Goal: Transaction & Acquisition: Purchase product/service

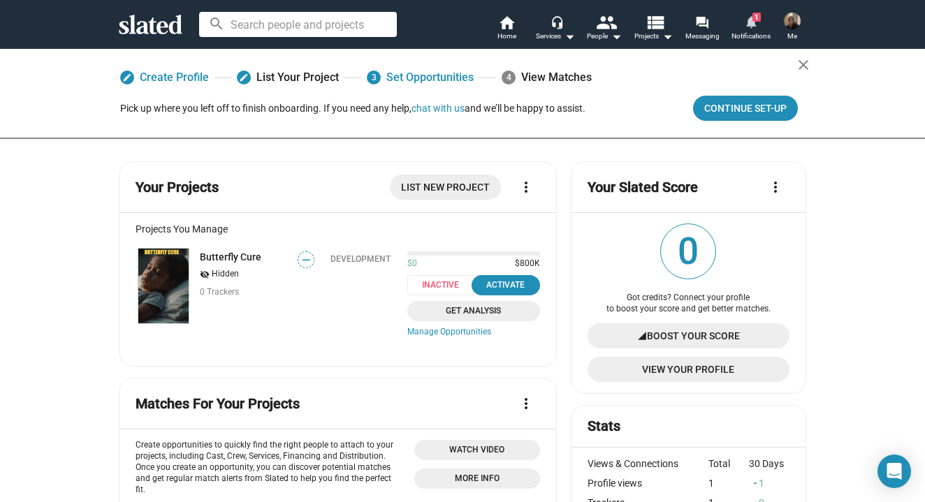
click at [738, 21] on link "notifications 1 Notifications" at bounding box center [750, 29] width 49 height 31
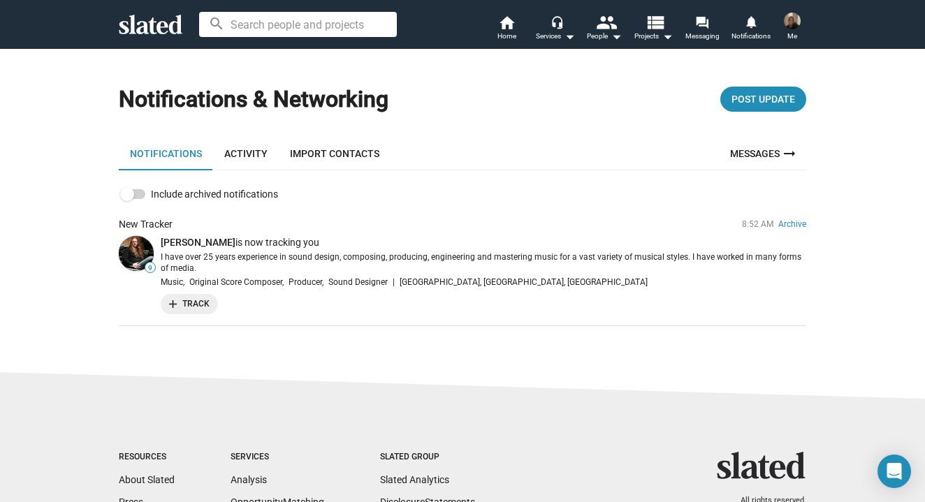
click at [145, 248] on img at bounding box center [136, 253] width 35 height 35
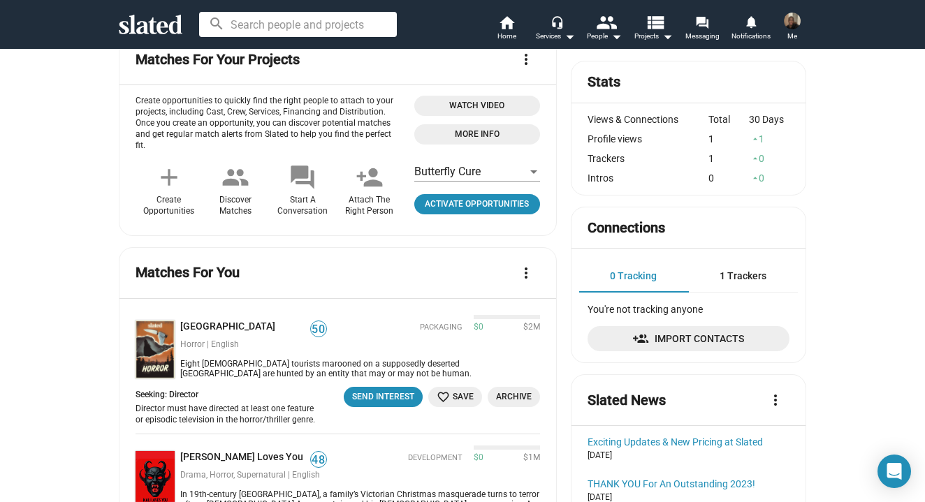
scroll to position [153, 0]
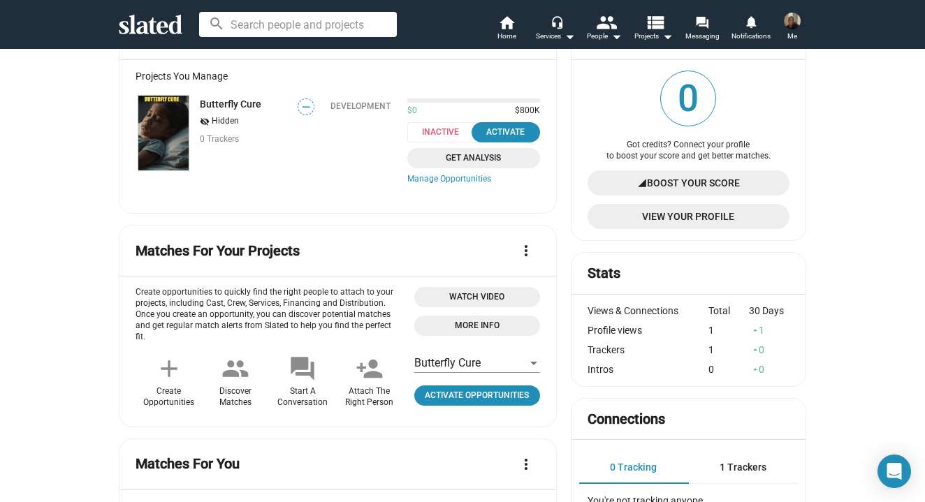
click at [171, 136] on img at bounding box center [163, 133] width 50 height 75
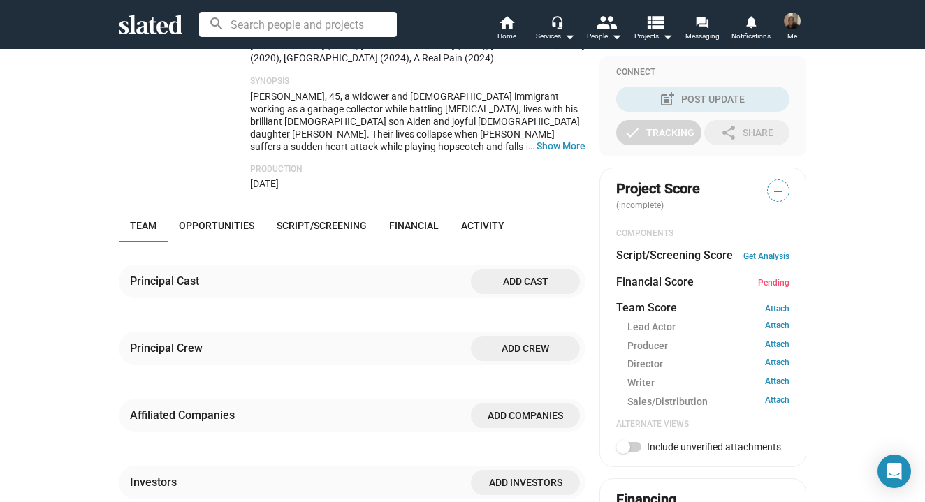
scroll to position [339, 0]
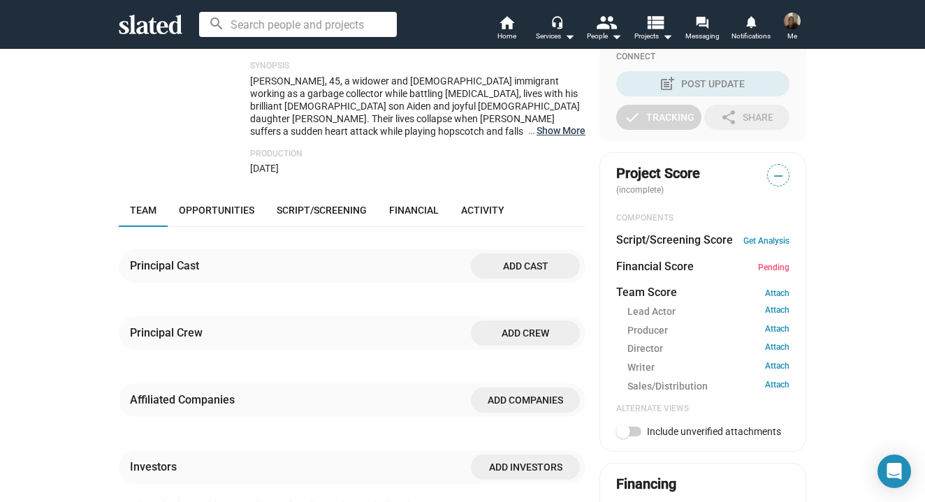
click at [566, 124] on button "… Show More" at bounding box center [560, 130] width 49 height 13
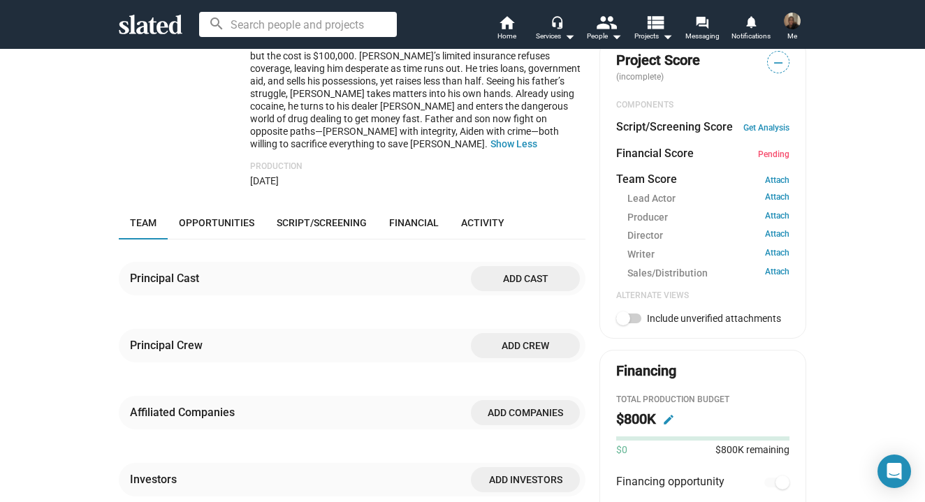
scroll to position [425, 0]
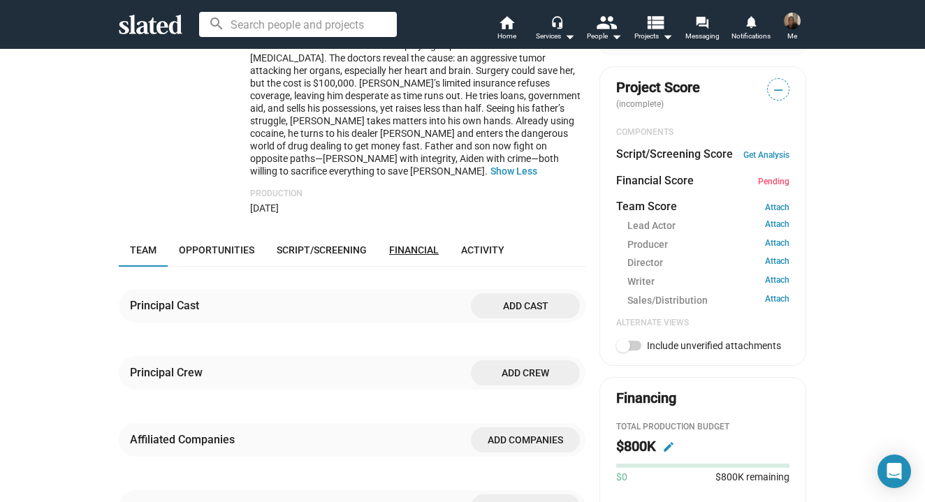
click at [413, 244] on span "Financial" at bounding box center [414, 249] width 50 height 11
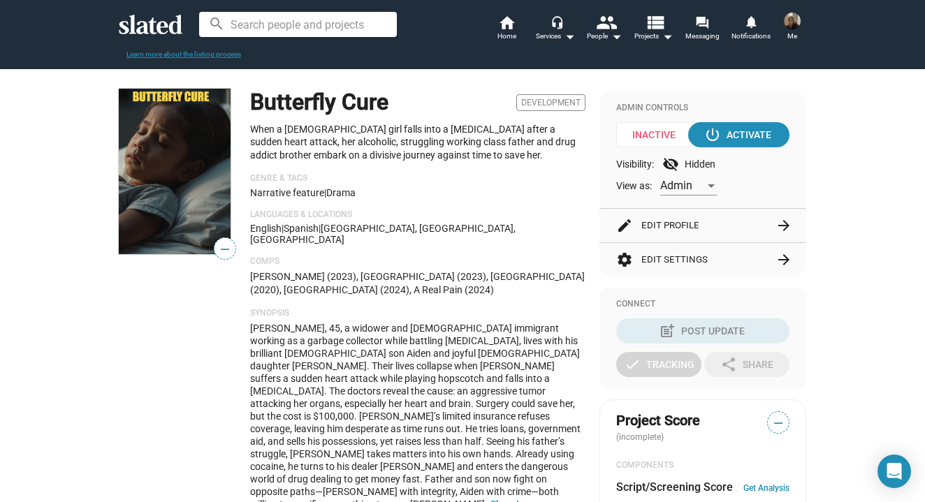
scroll to position [7, 0]
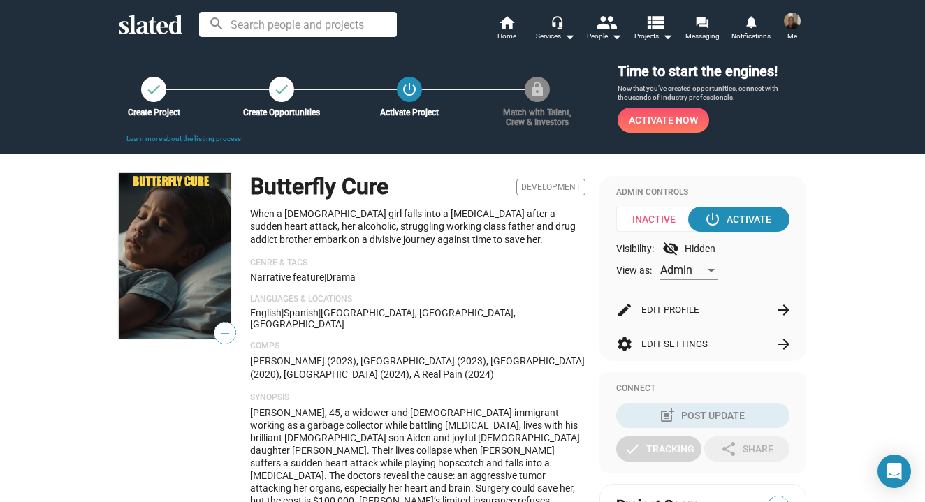
click at [645, 305] on button "edit Edit Profile arrow_forward" at bounding box center [702, 310] width 173 height 34
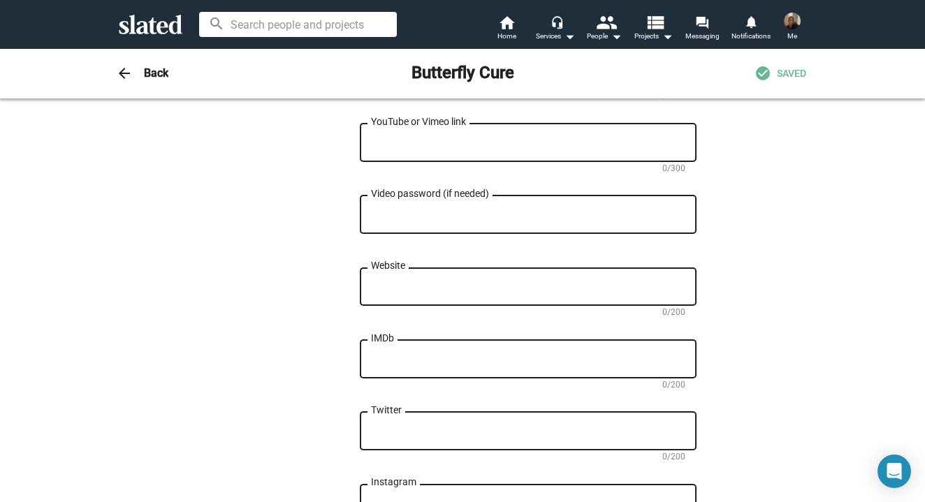
scroll to position [1132, 0]
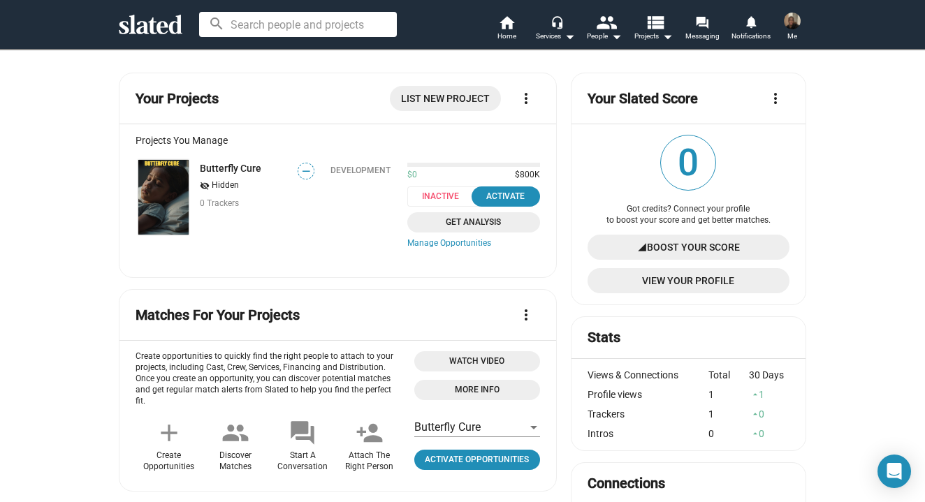
scroll to position [80, 0]
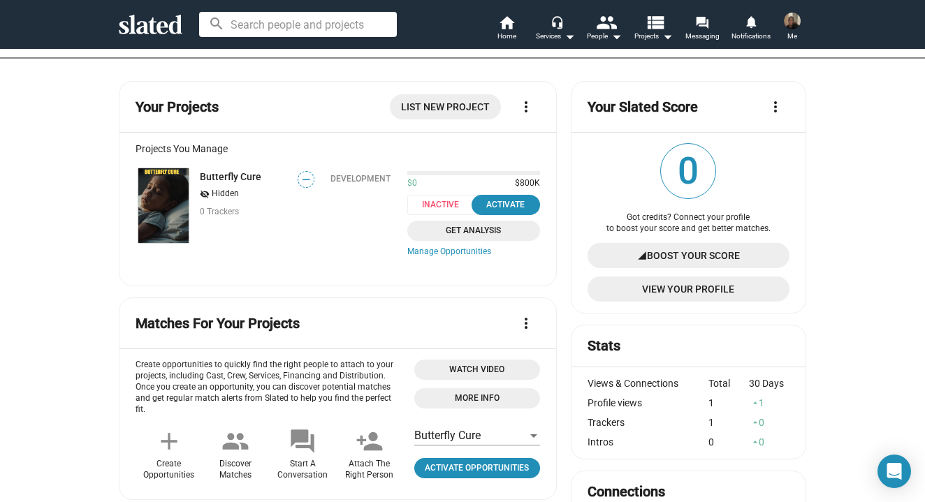
click at [527, 103] on mat-icon "more_vert" at bounding box center [526, 106] width 17 height 17
click at [527, 103] on div at bounding box center [462, 251] width 925 height 502
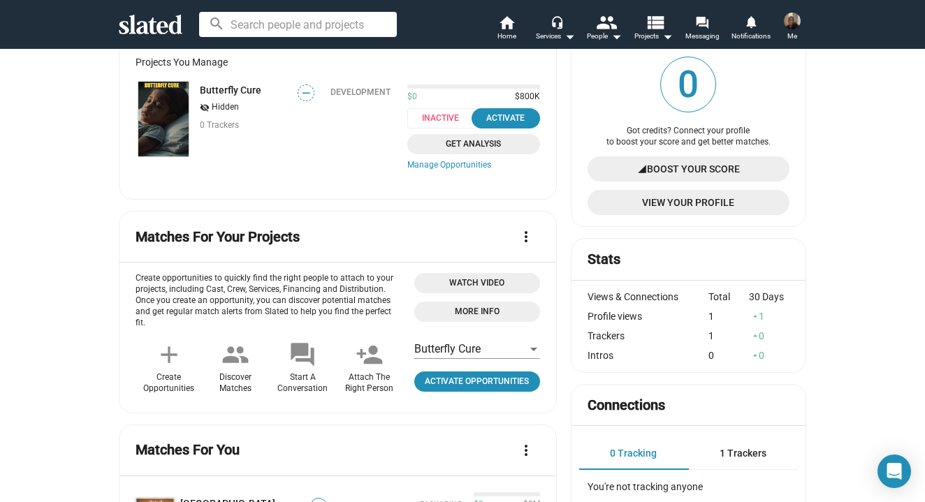
scroll to position [56, 0]
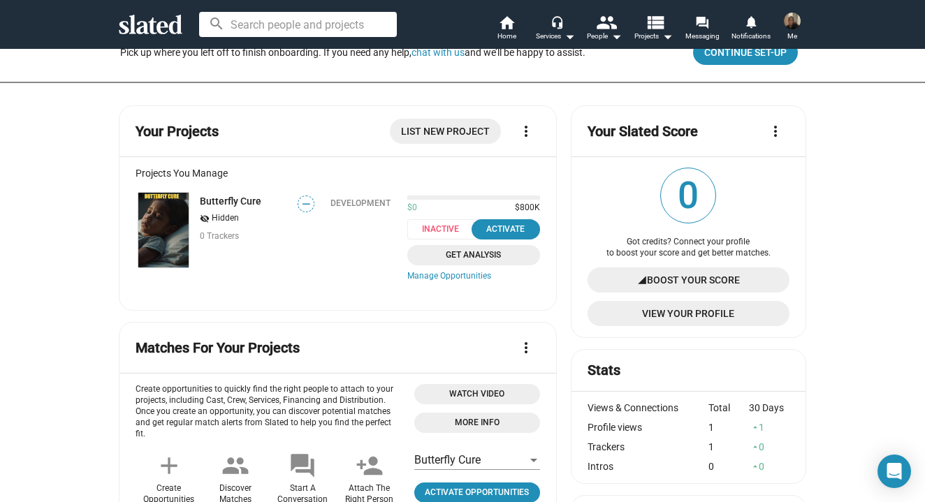
click at [170, 231] on img at bounding box center [163, 230] width 50 height 75
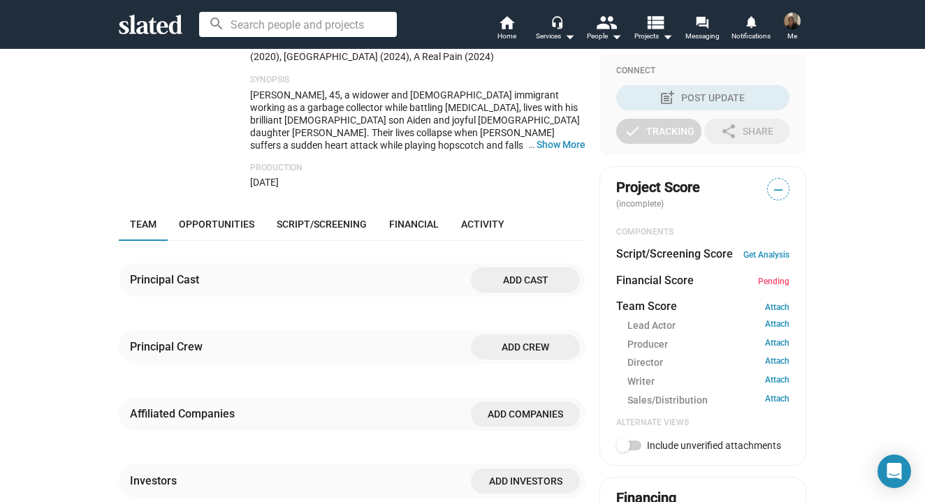
scroll to position [349, 0]
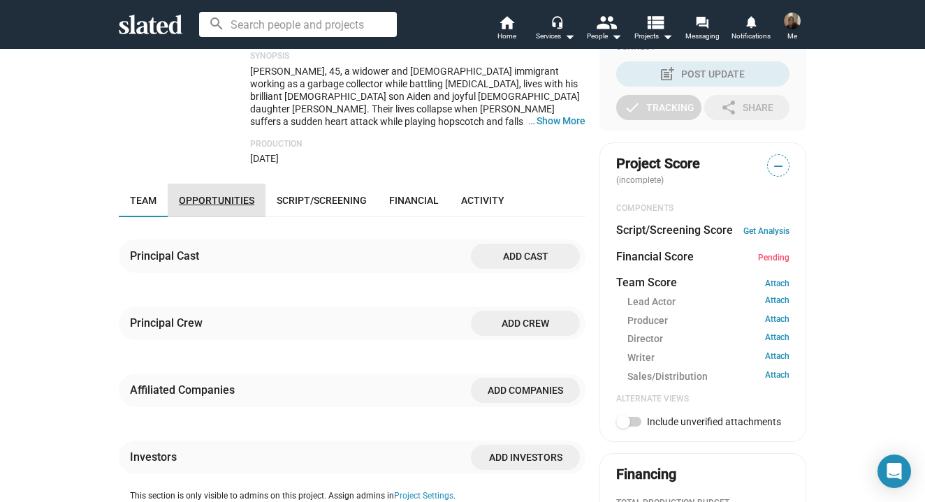
click at [223, 195] on span "Opportunities" at bounding box center [216, 200] width 75 height 11
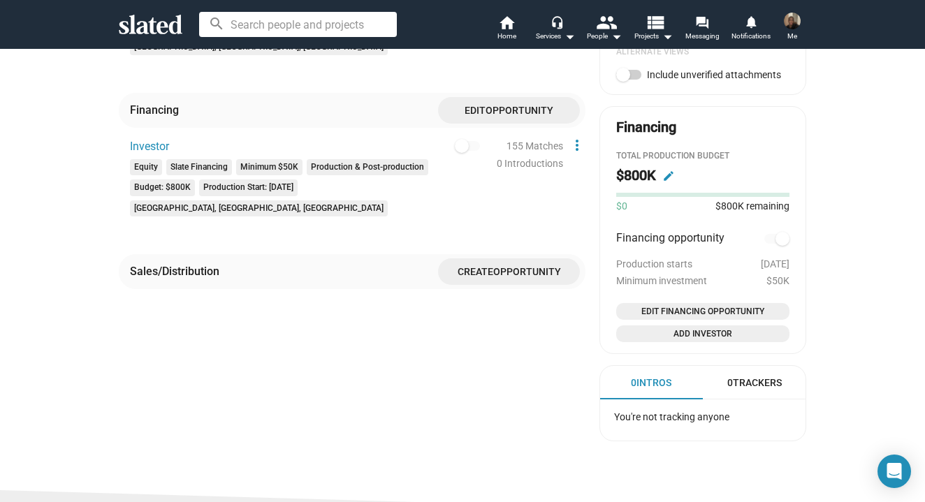
scroll to position [715, 0]
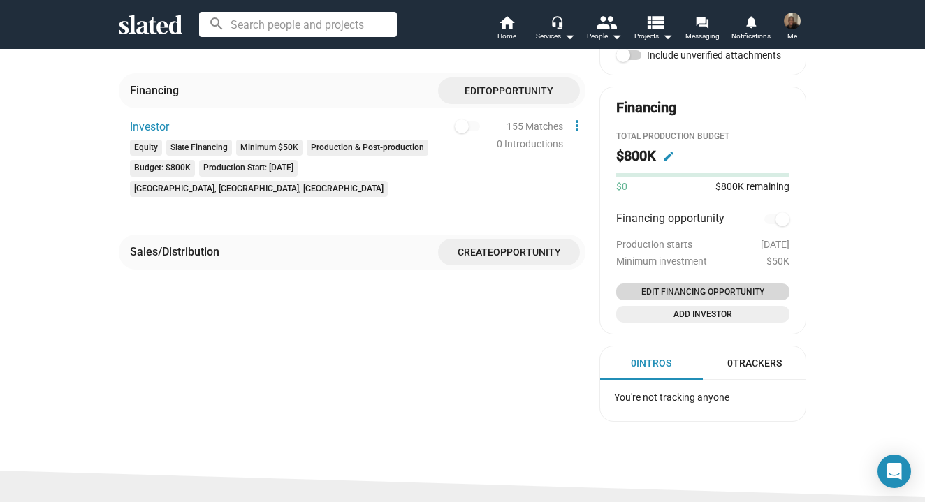
click at [704, 287] on span "Edit Financing Opportunity" at bounding box center [703, 292] width 162 height 14
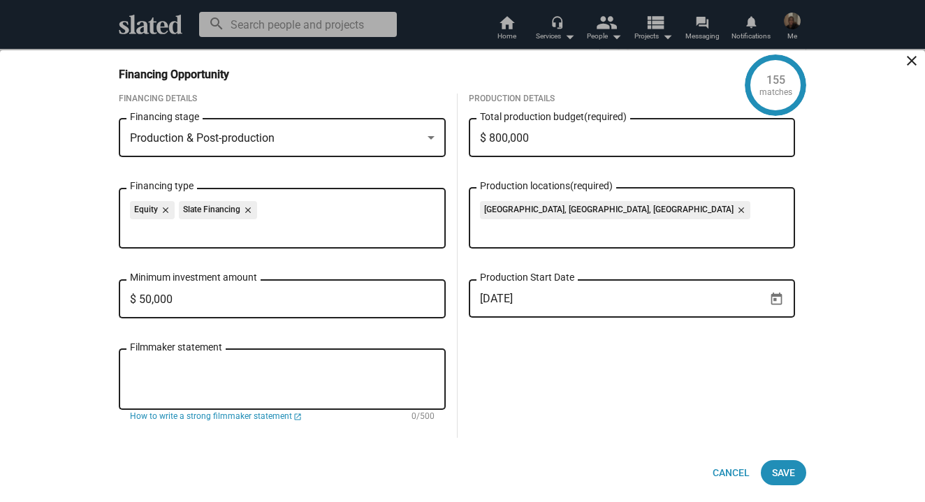
click at [493, 135] on input "$ 800,000" at bounding box center [632, 138] width 305 height 13
type input "$ 500,000"
click at [531, 392] on div "Production Details $ 500,000 Total production budget (required) Miami, FL, US c…" at bounding box center [631, 266] width 349 height 344
click at [908, 57] on mat-icon "close" at bounding box center [911, 60] width 17 height 17
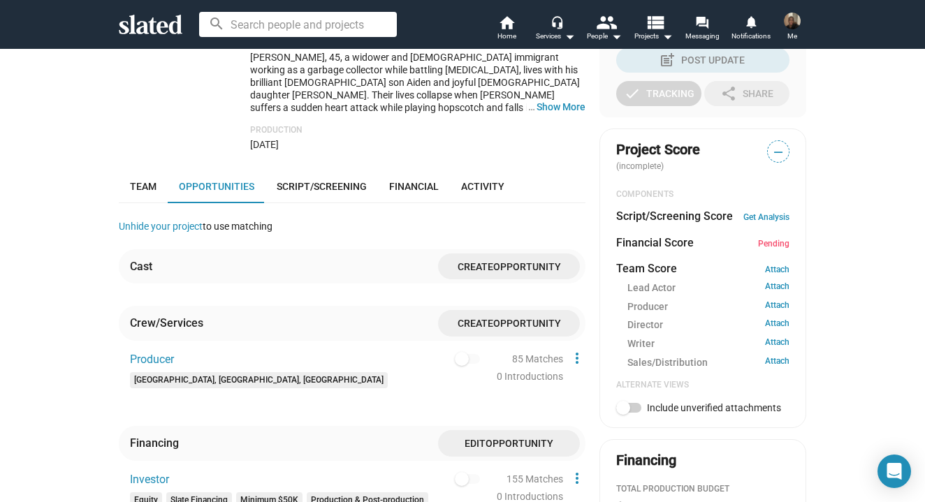
scroll to position [436, 0]
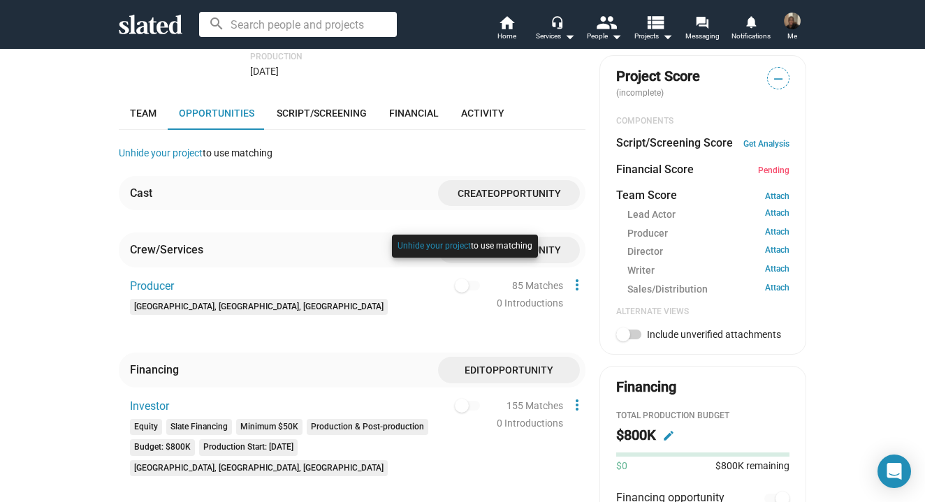
click at [466, 271] on div at bounding box center [464, 260] width 153 height 58
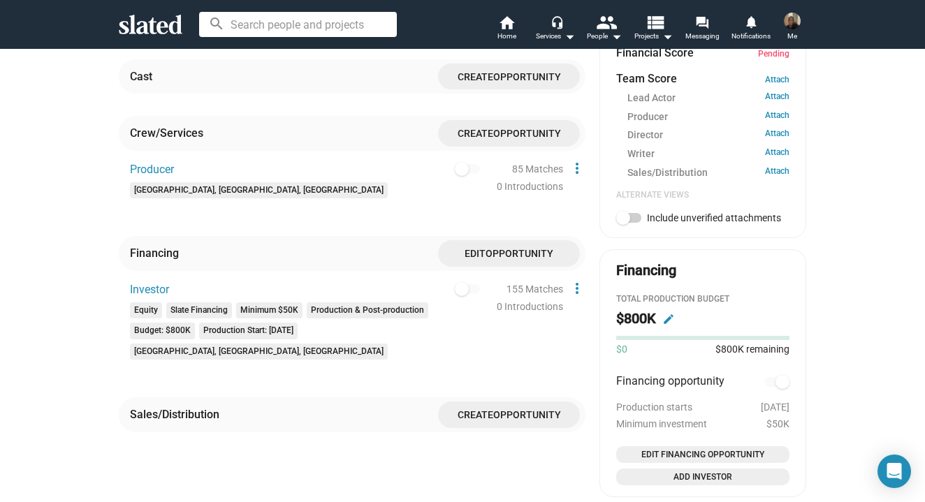
scroll to position [544, 0]
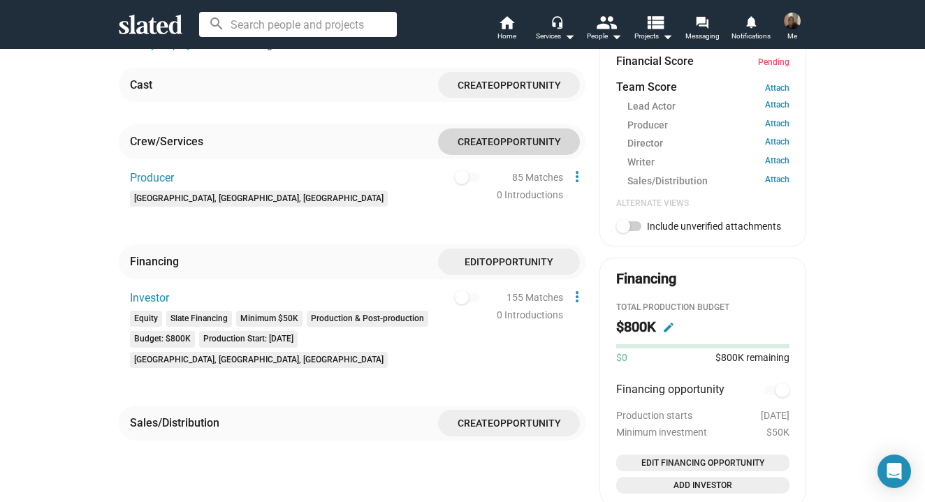
click at [522, 137] on span "Opportunity" at bounding box center [527, 142] width 68 height 11
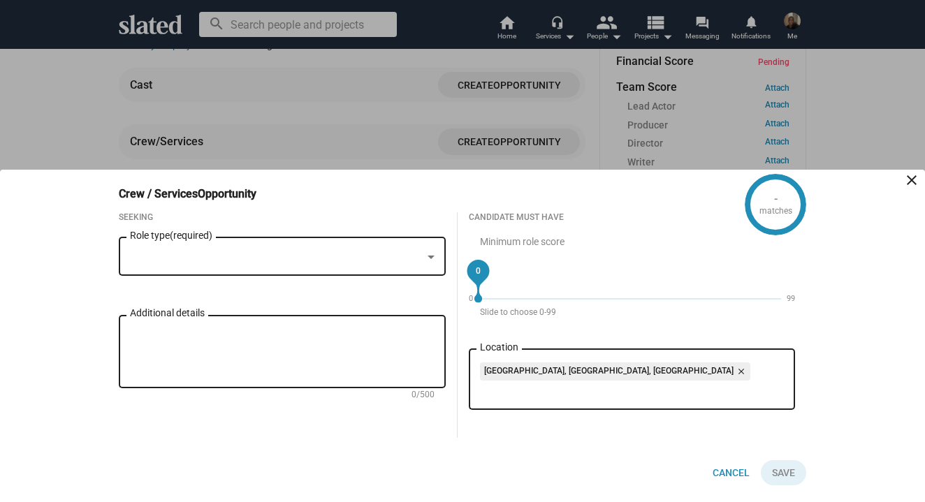
click at [397, 267] on div "Role type (required)" at bounding box center [282, 255] width 305 height 41
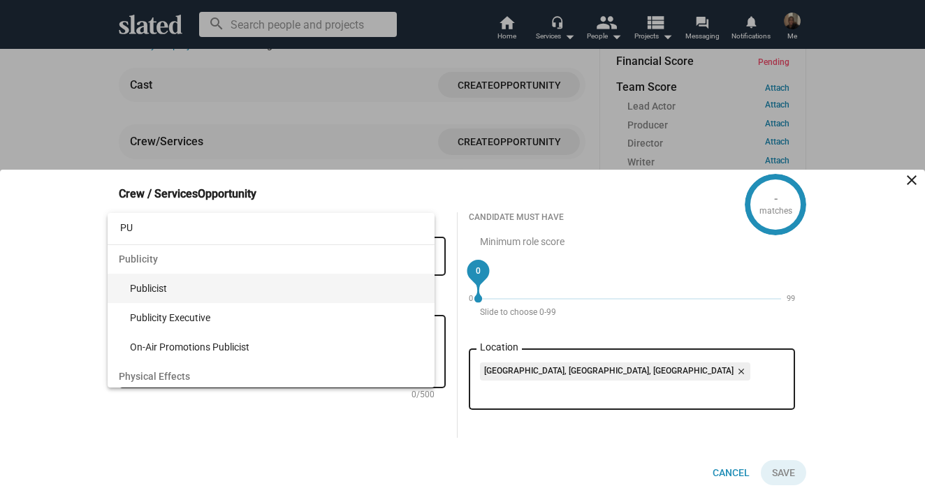
type input "PU"
click at [381, 284] on span "Publicist" at bounding box center [276, 288] width 293 height 29
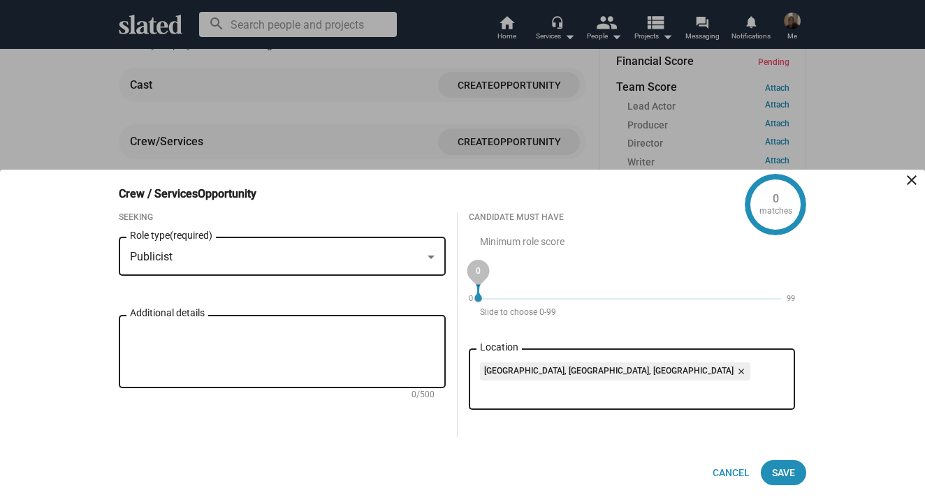
drag, startPoint x: 477, startPoint y: 274, endPoint x: 464, endPoint y: 279, distance: 13.5
click at [464, 279] on div "Candidate must have Minimum role score 0 0 99 Slide to choose 0-99 Miami, FL, U…" at bounding box center [631, 325] width 349 height 226
click at [733, 367] on mat-icon "close" at bounding box center [739, 371] width 13 height 13
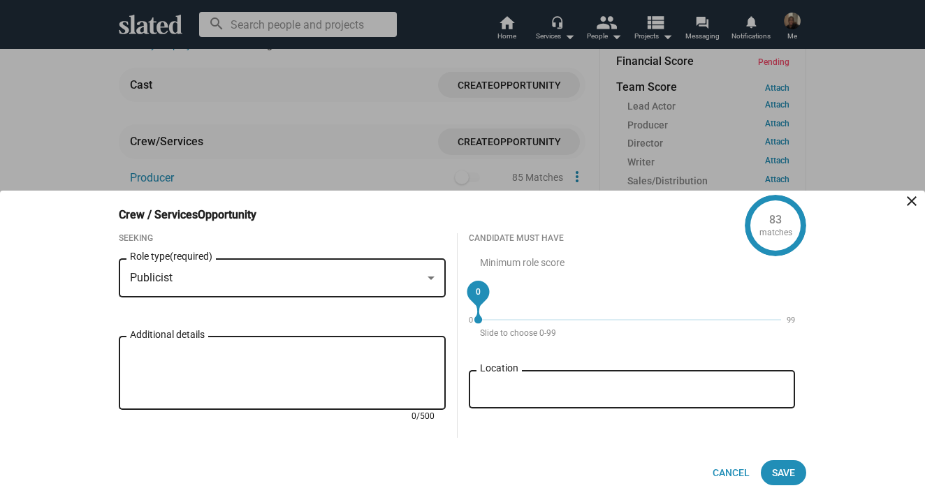
click at [359, 353] on textarea "Additional details" at bounding box center [282, 374] width 305 height 50
click at [413, 151] on div at bounding box center [462, 251] width 925 height 502
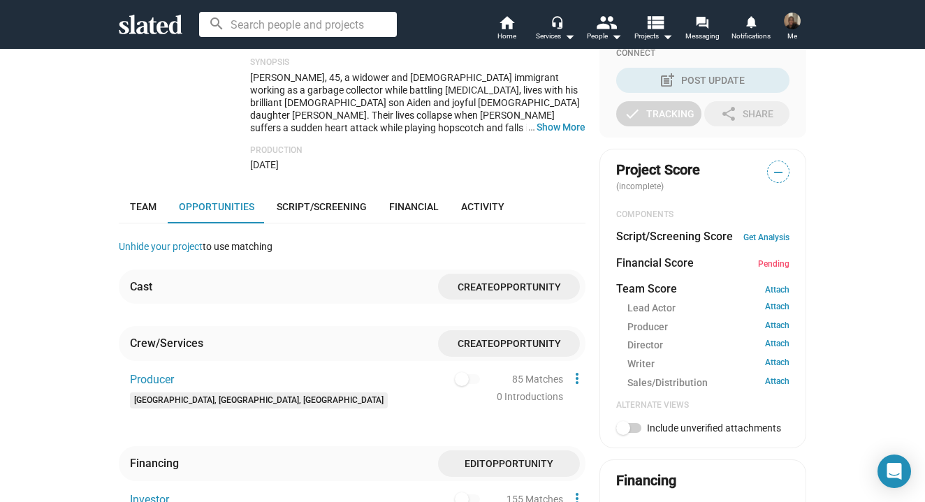
scroll to position [340, 0]
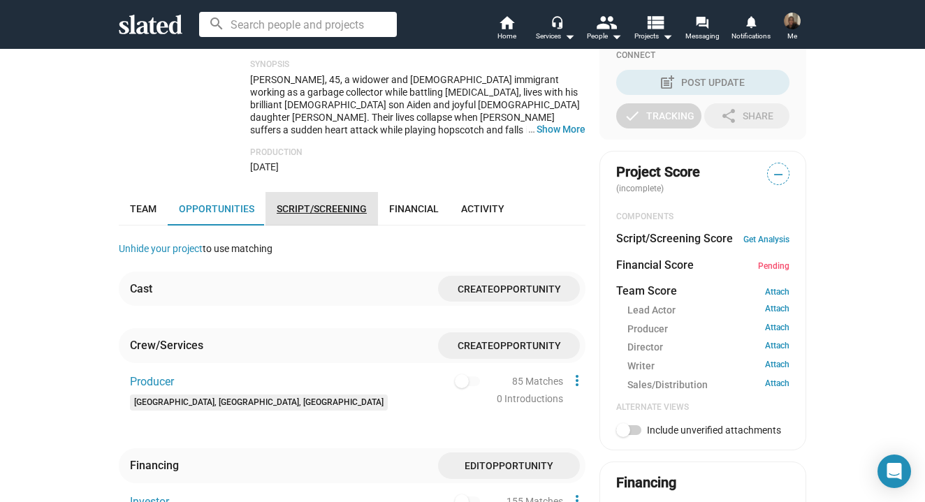
click at [348, 203] on span "Script/Screening" at bounding box center [322, 208] width 90 height 11
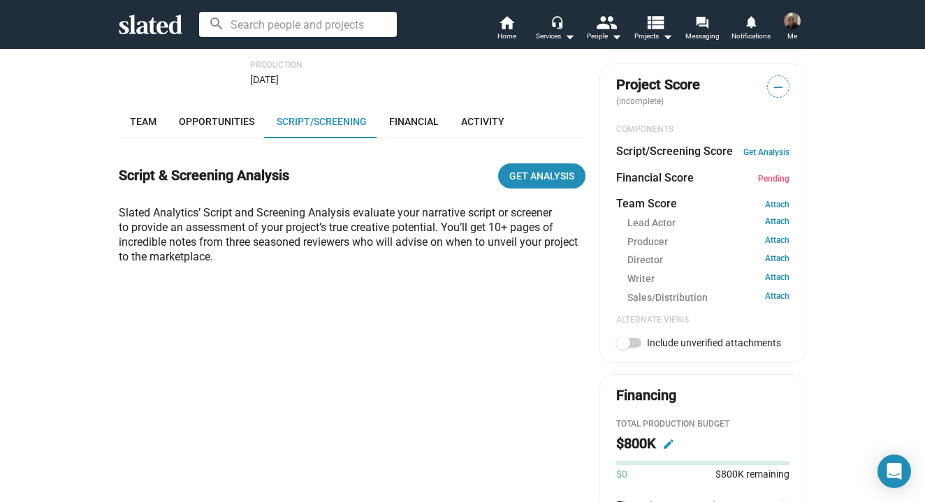
scroll to position [421, 0]
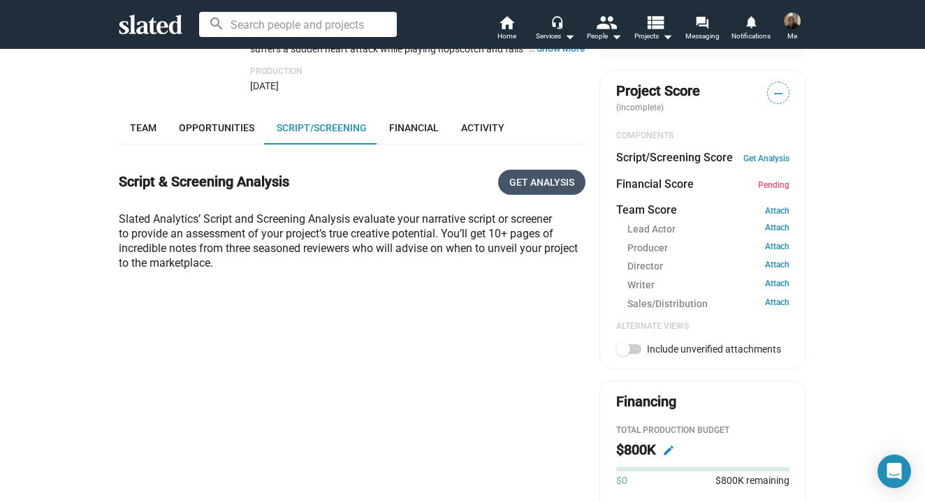
click at [538, 170] on span "Get Analysis" at bounding box center [541, 182] width 65 height 25
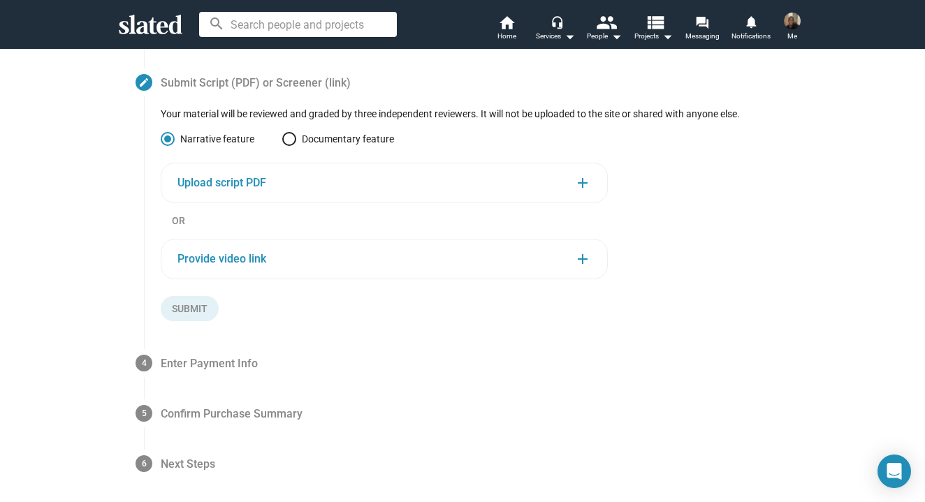
scroll to position [212, 0]
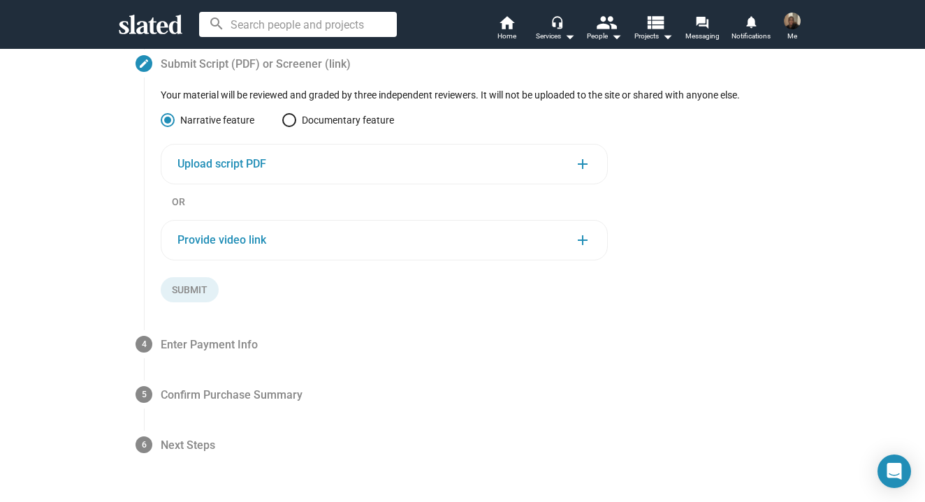
click at [519, 166] on div "Upload script PDF add" at bounding box center [383, 164] width 413 height 17
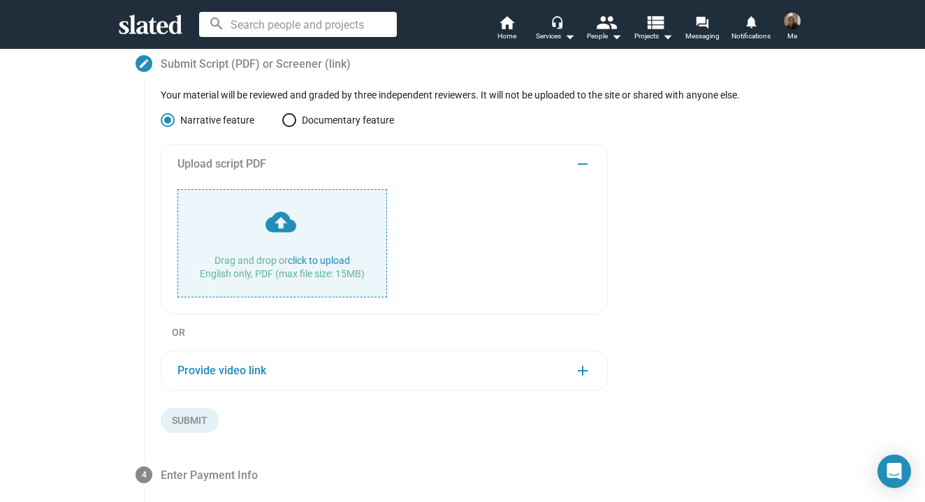
click at [349, 250] on input "file" at bounding box center [282, 243] width 208 height 107
type input "C:\fakepath\BUTTERFLY CURE .pdf DRAFT 1.pdf"
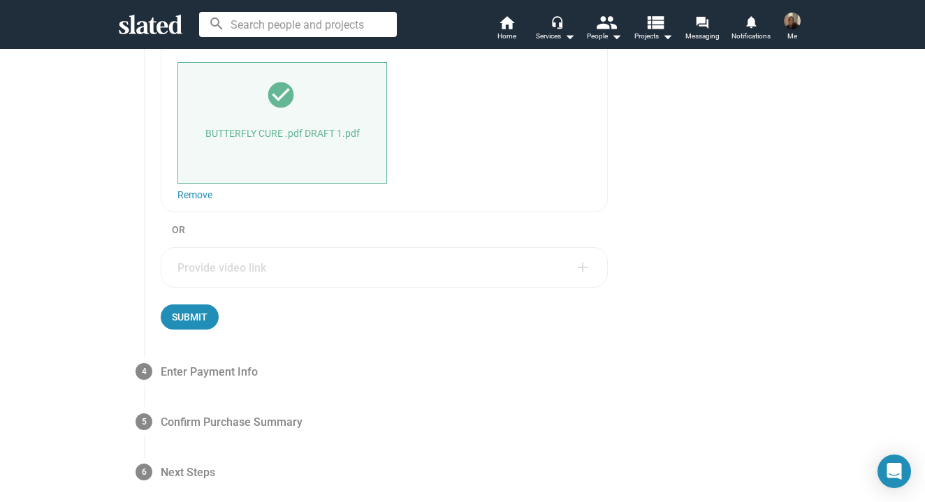
scroll to position [381, 0]
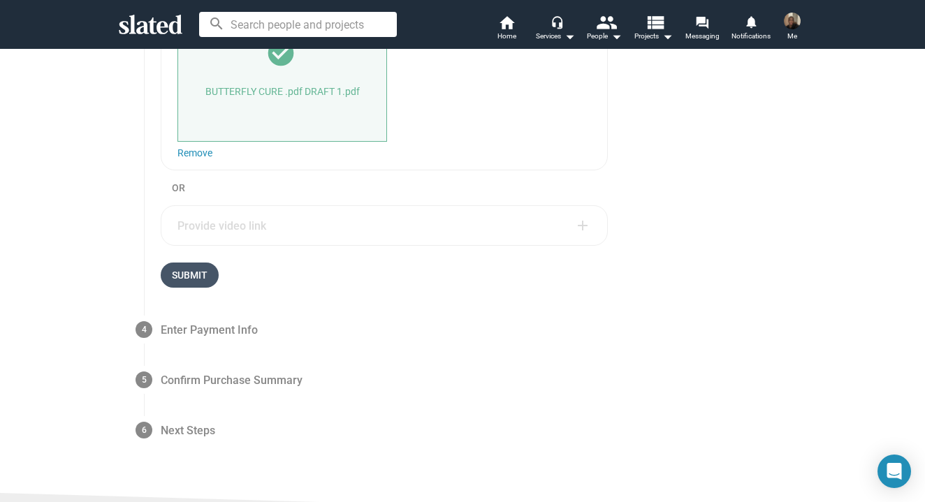
click at [205, 270] on span "Submit" at bounding box center [190, 275] width 36 height 25
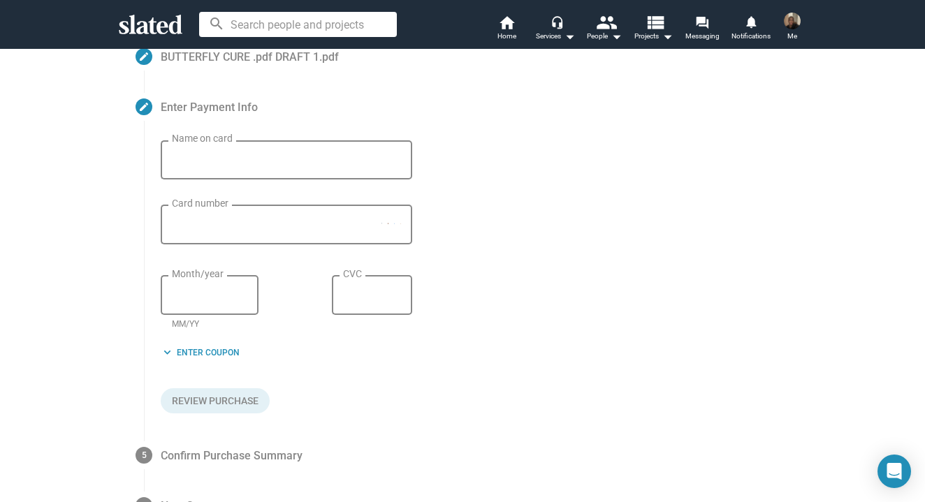
scroll to position [202, 0]
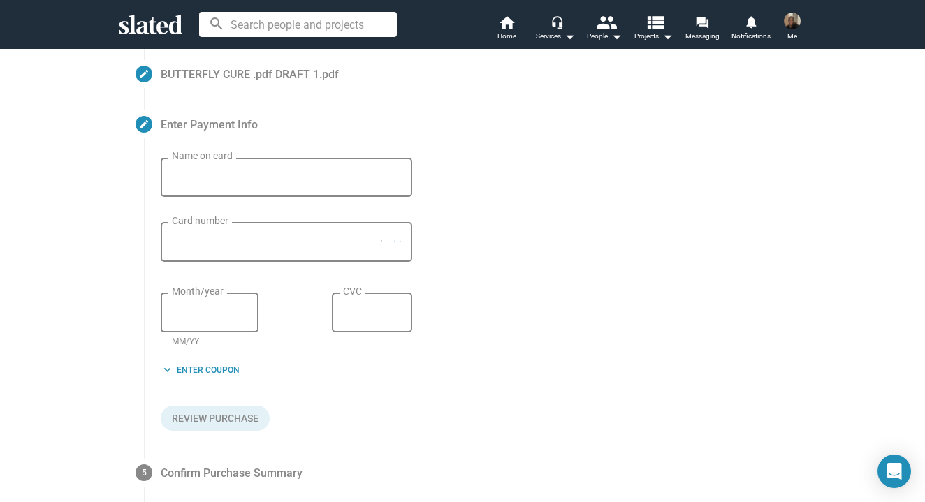
click at [210, 181] on input "Name on card" at bounding box center [286, 178] width 229 height 13
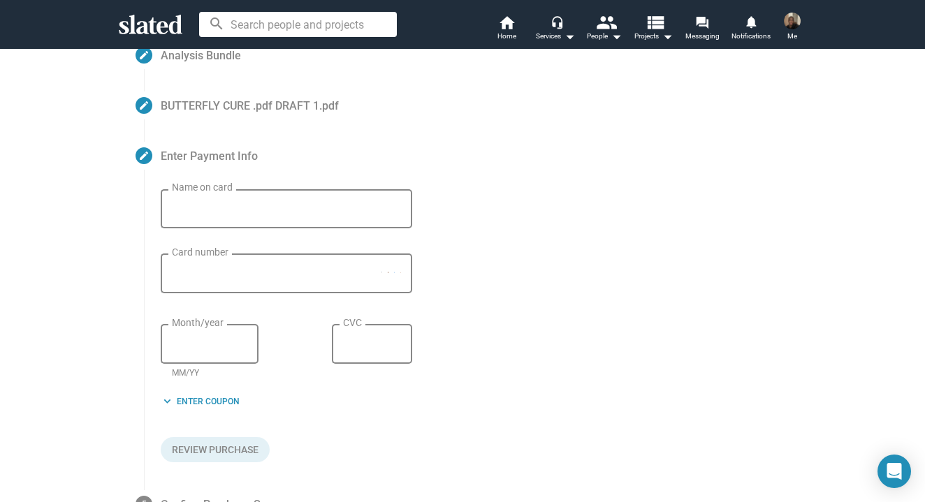
scroll to position [161, 0]
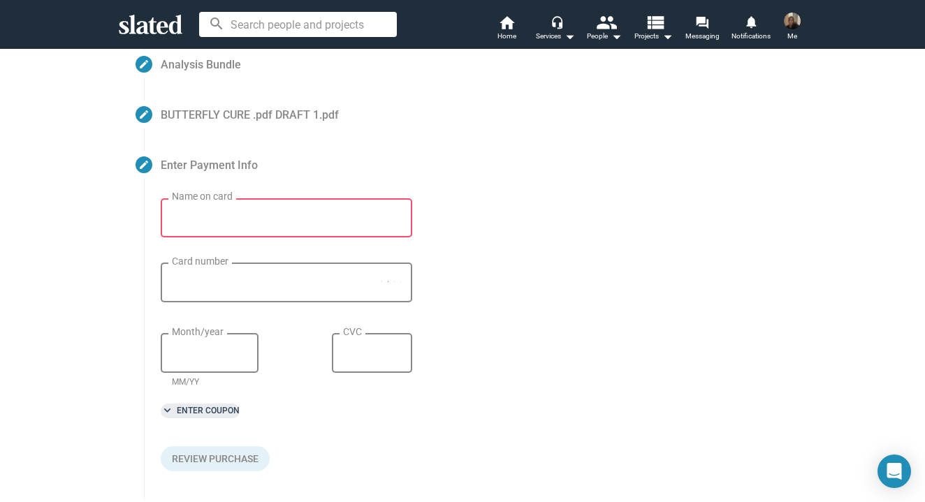
click at [216, 405] on span "keyboard_arrow_down Enter Coupon" at bounding box center [200, 411] width 79 height 15
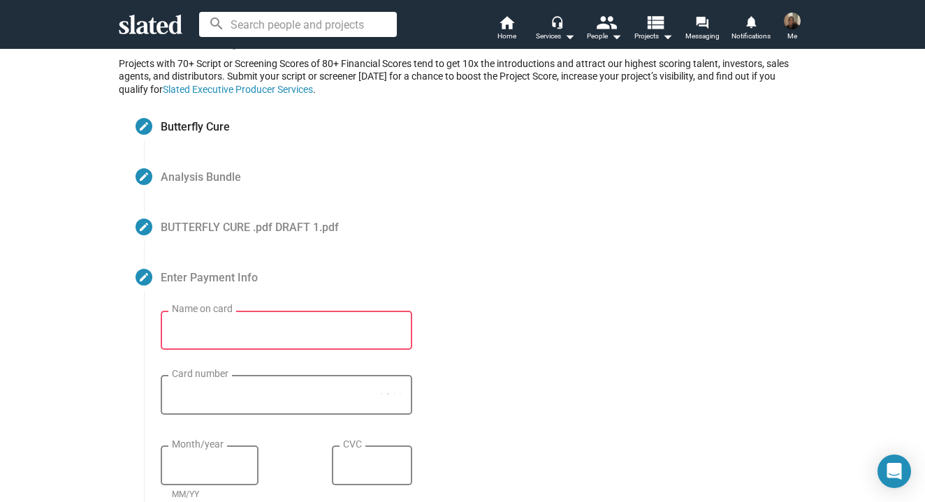
scroll to position [151, 0]
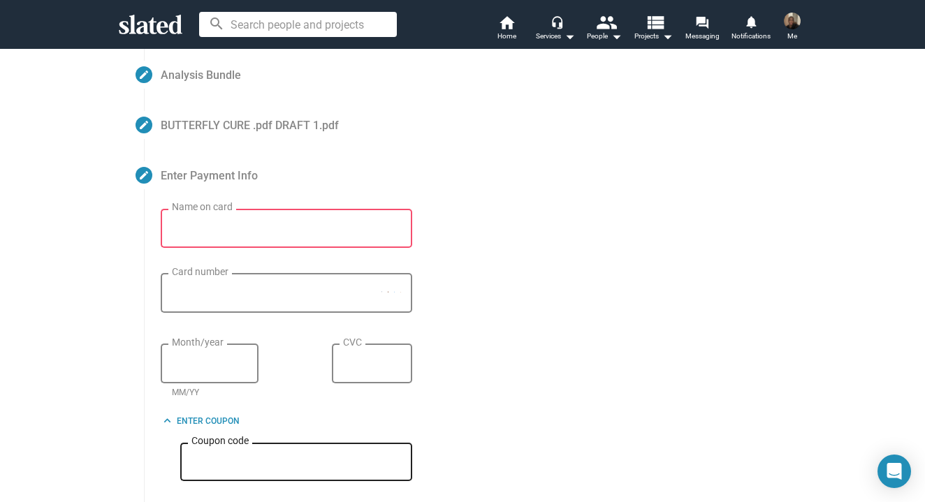
click at [356, 232] on input "Name on card" at bounding box center [286, 229] width 229 height 13
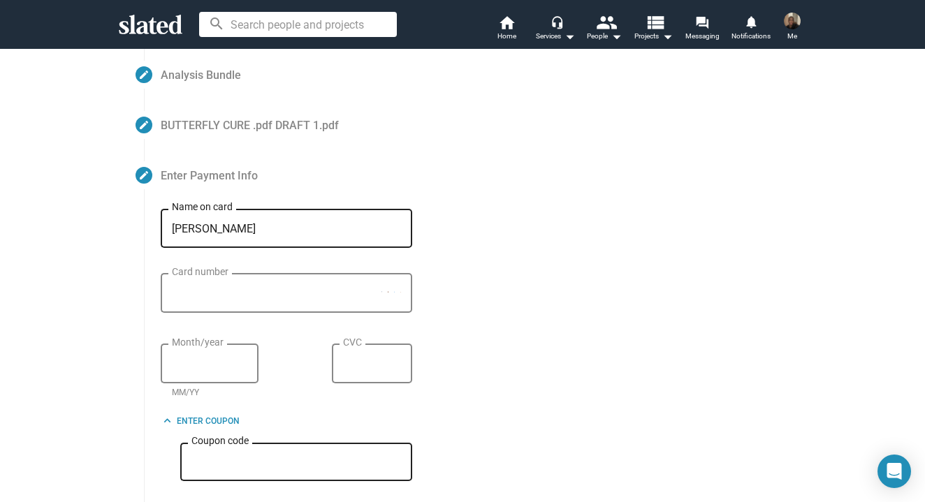
type input "[PERSON_NAME]"
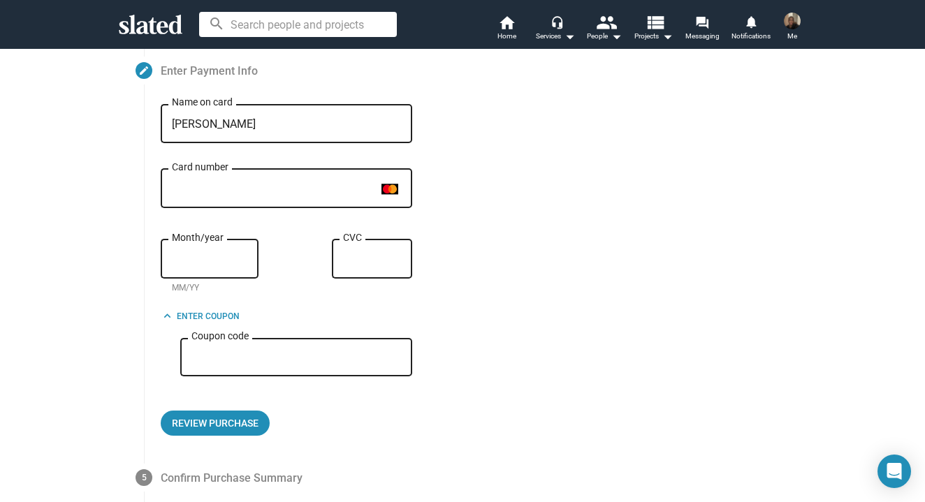
scroll to position [261, 0]
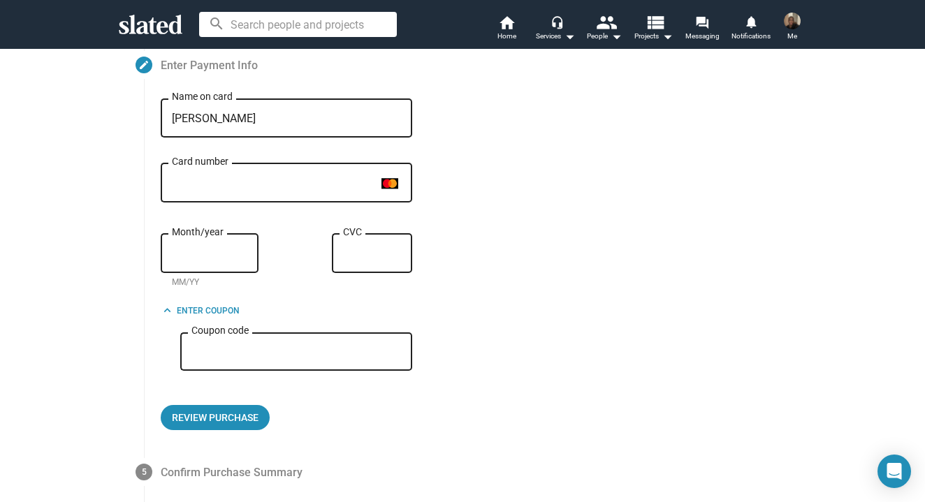
click at [361, 355] on input "Coupon code" at bounding box center [296, 352] width 210 height 13
click at [210, 307] on span "keyboard_arrow_up Enter Coupon" at bounding box center [200, 311] width 79 height 15
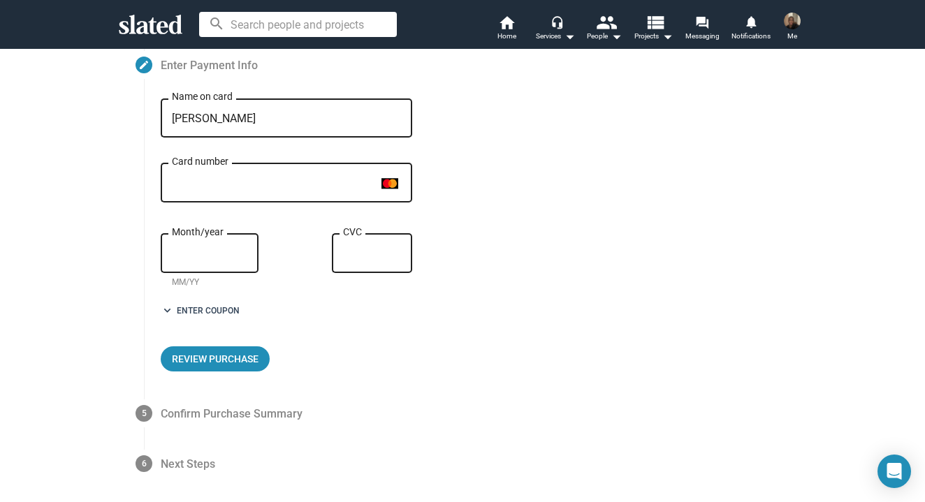
click at [210, 307] on span "keyboard_arrow_down Enter Coupon" at bounding box center [200, 311] width 79 height 15
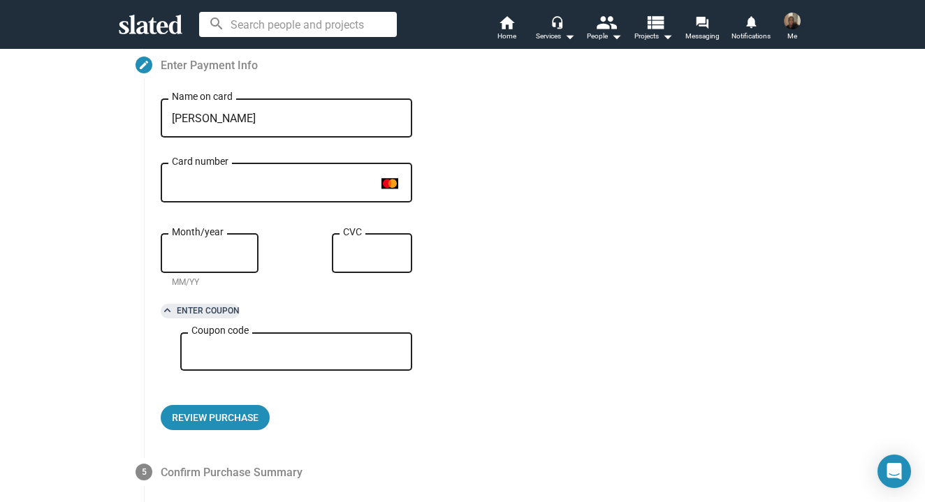
click at [210, 307] on span "keyboard_arrow_up Enter Coupon" at bounding box center [200, 311] width 79 height 15
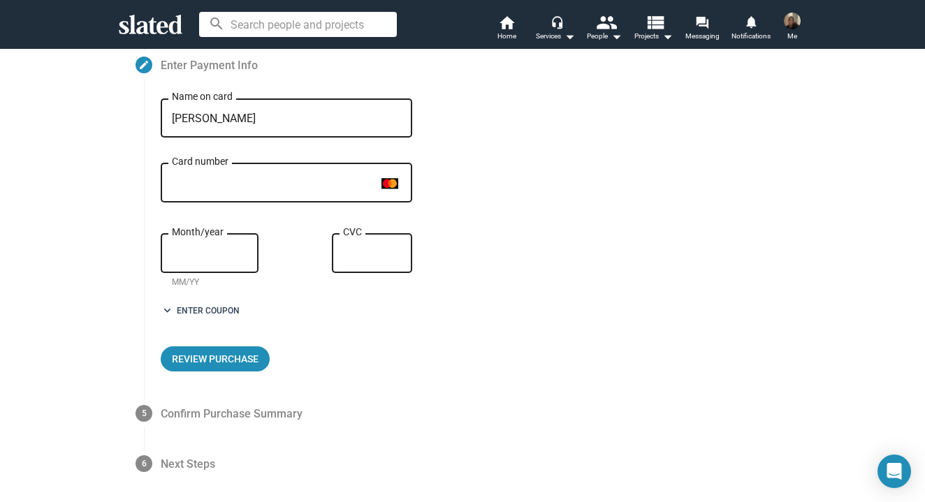
click at [210, 307] on span "keyboard_arrow_down Enter Coupon" at bounding box center [200, 311] width 79 height 15
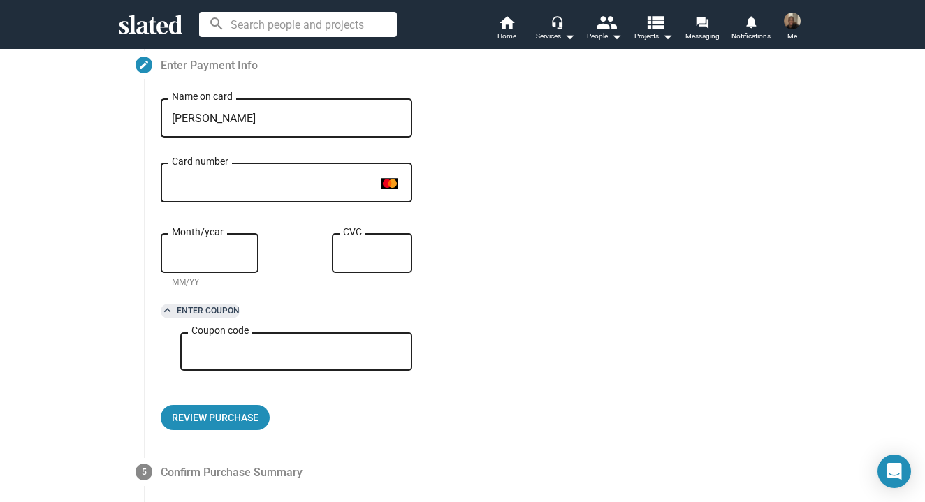
click at [210, 307] on span "keyboard_arrow_up Enter Coupon" at bounding box center [200, 311] width 79 height 15
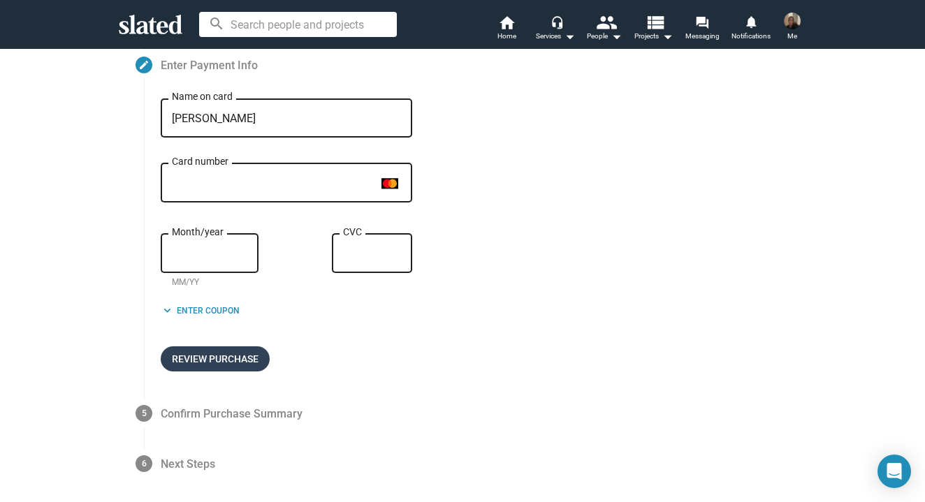
click at [214, 348] on span "Review Purchase" at bounding box center [215, 358] width 87 height 25
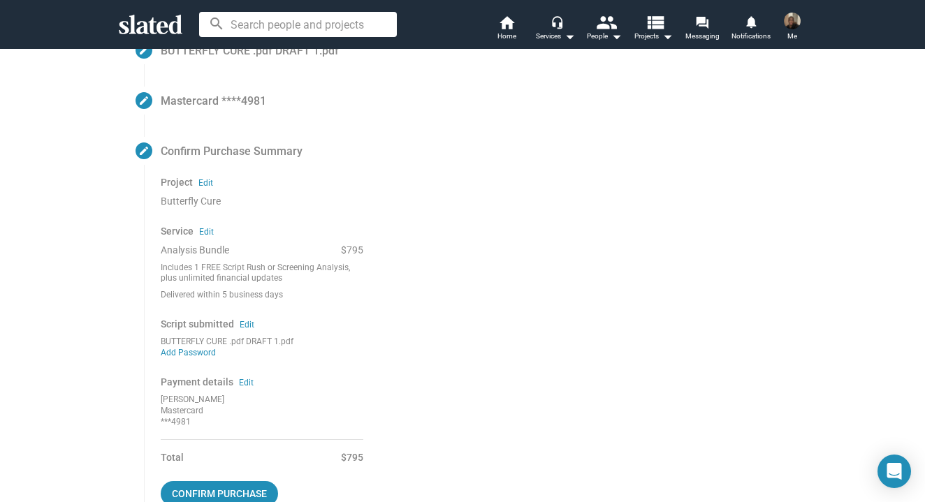
scroll to position [227, 0]
click at [206, 228] on link "Edit" at bounding box center [206, 231] width 15 height 11
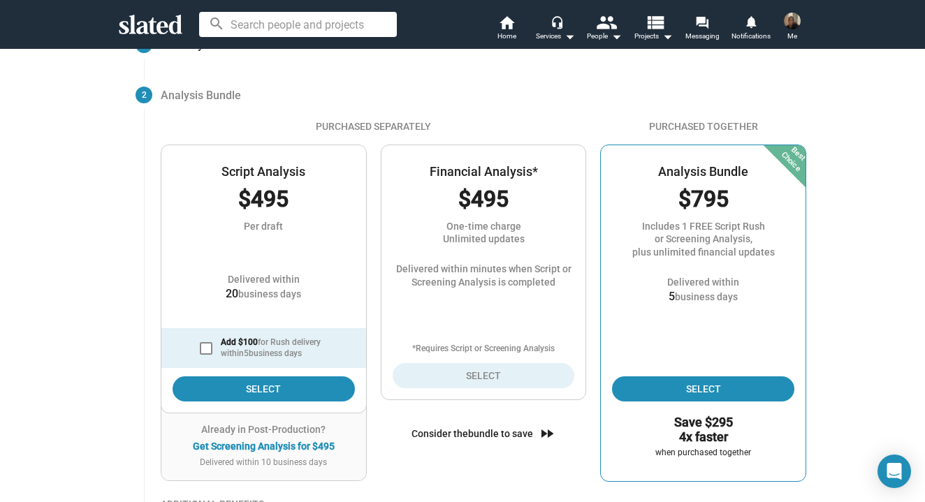
scroll to position [135, 0]
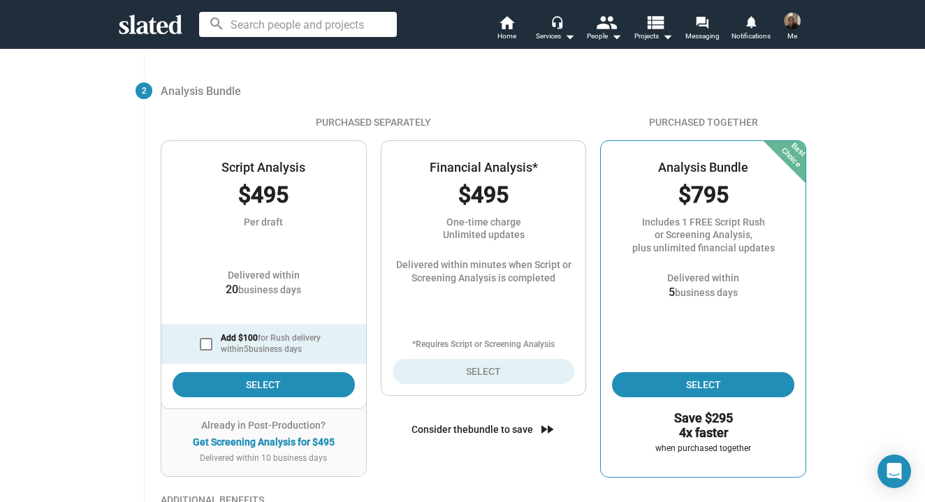
click at [207, 346] on span at bounding box center [206, 344] width 13 height 13
click at [206, 351] on input "Add $100 for Rush delivery within 5 business days" at bounding box center [205, 351] width 1 height 1
click at [207, 346] on span at bounding box center [206, 344] width 13 height 13
click at [206, 351] on input "Add $100 for Rush delivery within 5 business days" at bounding box center [205, 351] width 1 height 1
checkbox input "false"
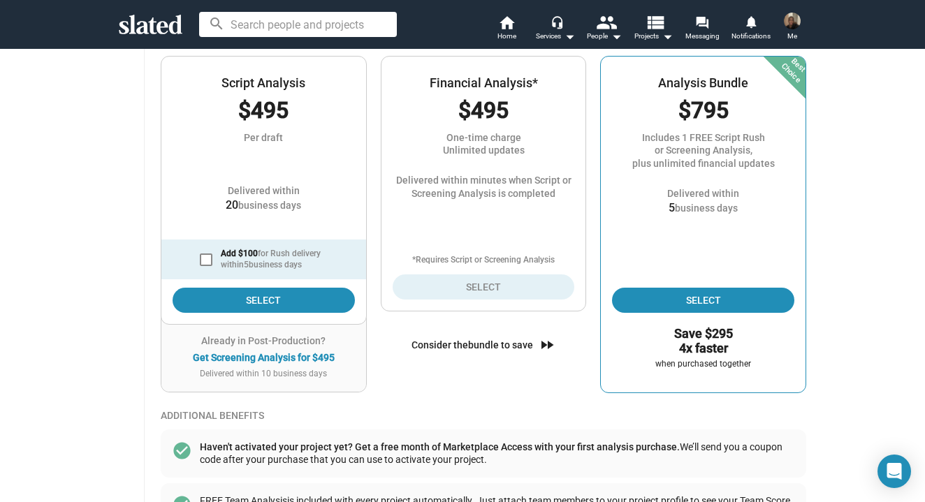
scroll to position [173, 0]
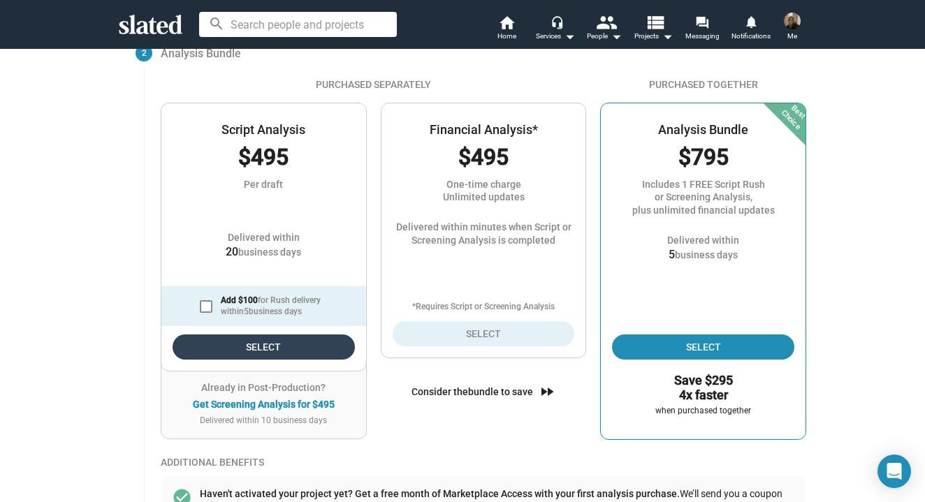
click at [207, 346] on span "Select" at bounding box center [264, 347] width 160 height 25
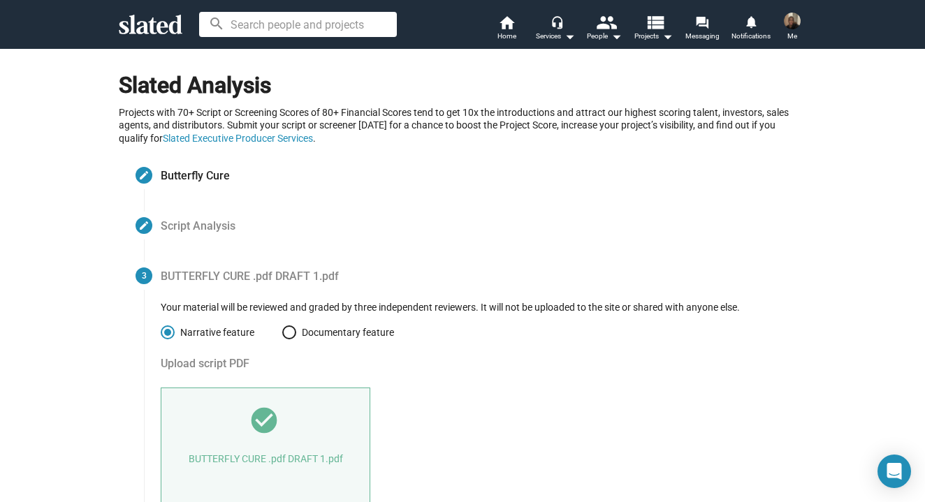
scroll to position [0, 0]
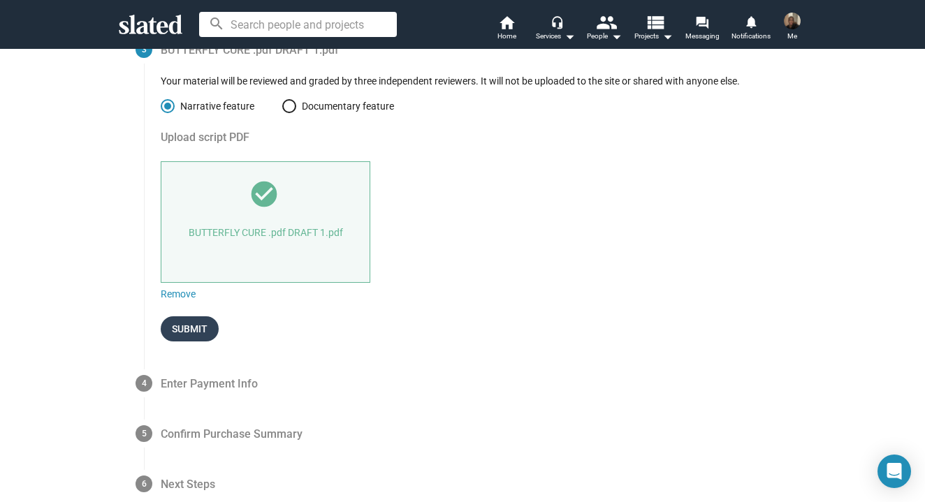
click at [193, 321] on span "Submit" at bounding box center [190, 328] width 36 height 25
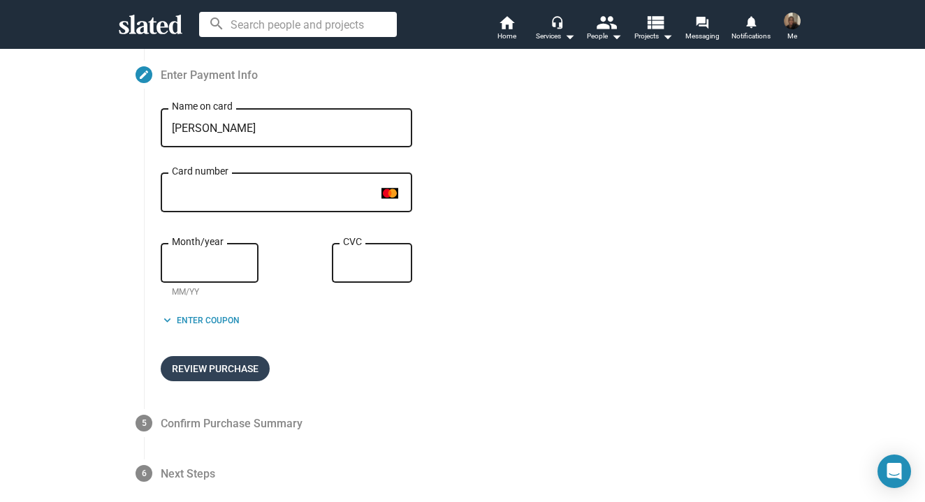
click at [198, 361] on span "Review Purchase" at bounding box center [215, 368] width 87 height 25
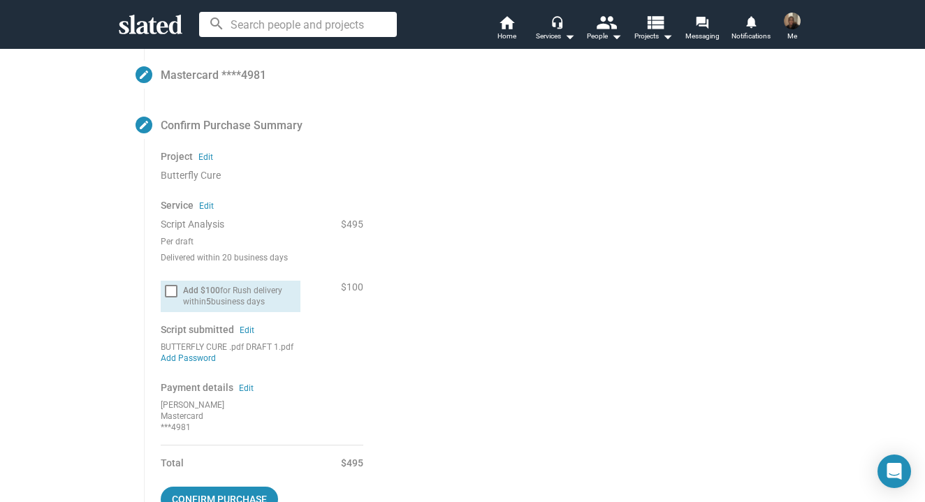
click at [168, 287] on span at bounding box center [171, 291] width 13 height 13
click at [170, 298] on input "Add $100 for Rush delivery within 5 business days" at bounding box center [170, 298] width 1 height 1
click at [168, 287] on span at bounding box center [171, 291] width 13 height 13
click at [170, 298] on input "Add $100 for Rush delivery within 5 business days" at bounding box center [170, 298] width 1 height 1
checkbox input "false"
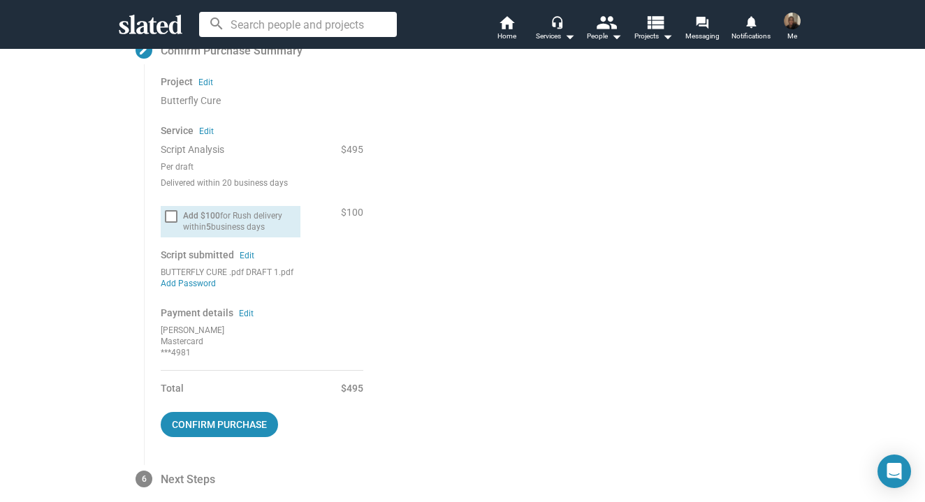
scroll to position [328, 0]
click at [190, 411] on span "Confirm purchase" at bounding box center [219, 423] width 95 height 25
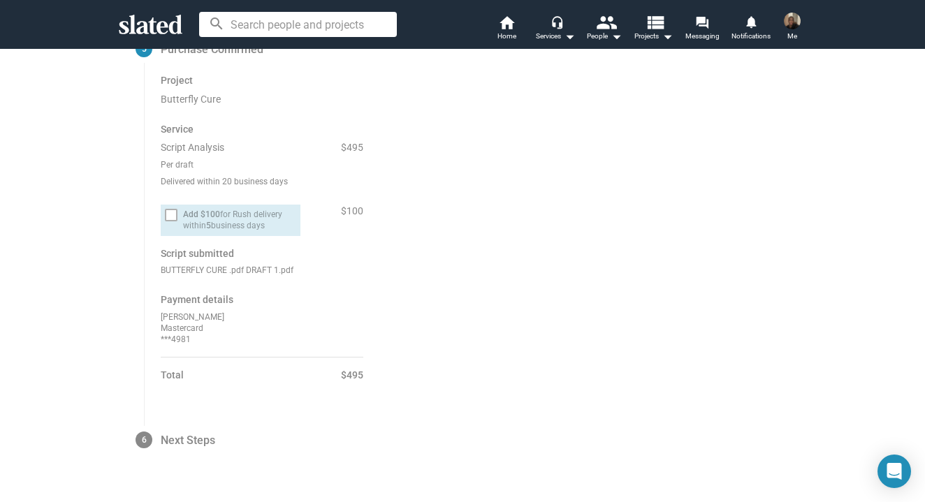
scroll to position [352, 0]
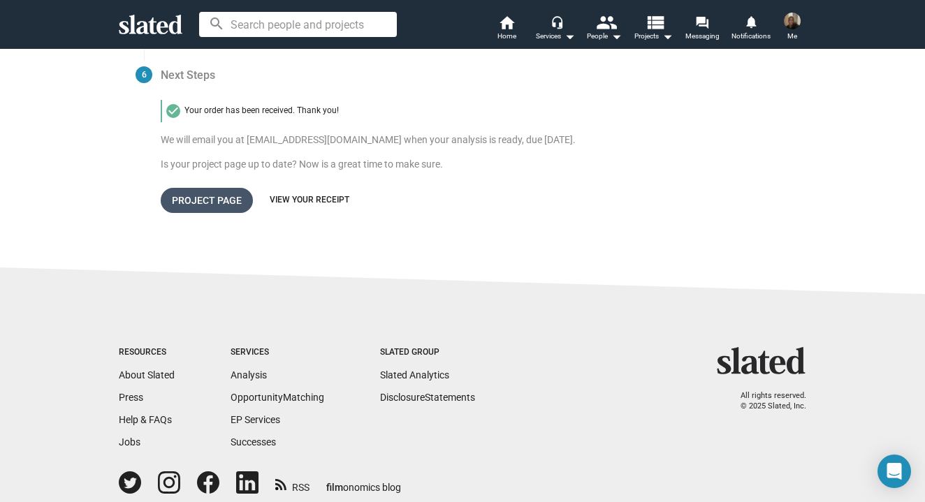
click at [236, 203] on span "Project Page" at bounding box center [207, 200] width 70 height 25
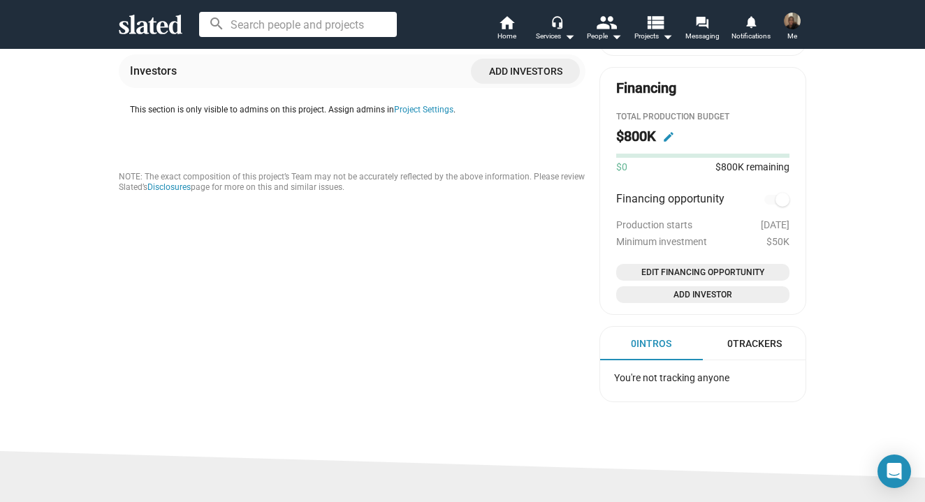
scroll to position [748, 0]
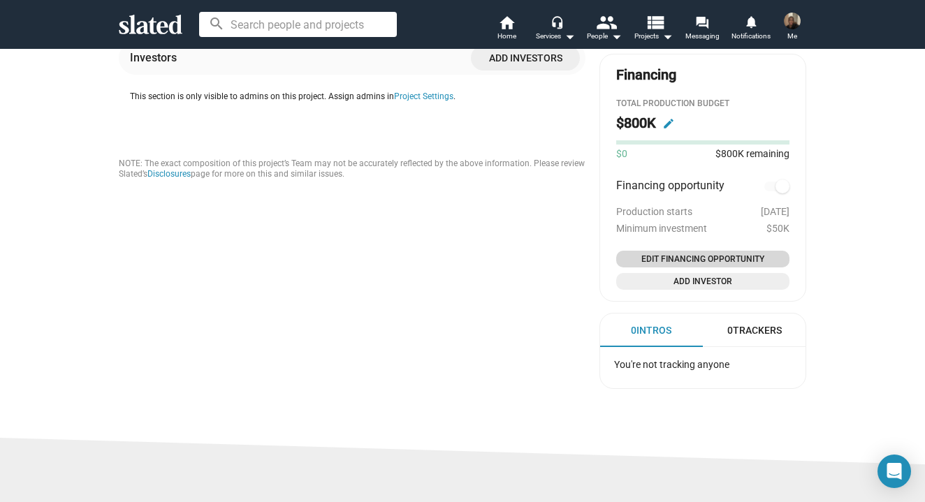
click at [674, 252] on span "Edit Financing Opportunity" at bounding box center [703, 259] width 162 height 14
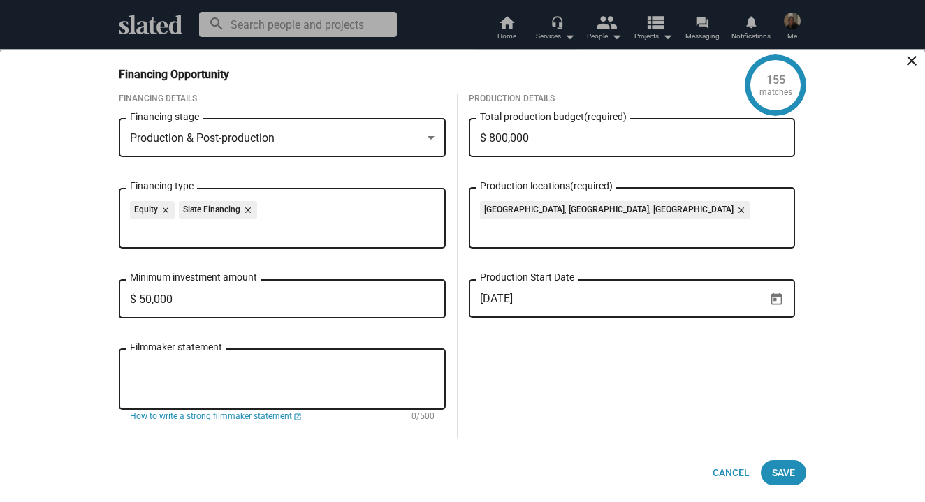
click at [494, 135] on input "$ 800,000" at bounding box center [632, 138] width 305 height 13
type input "$ 500,000"
click at [772, 463] on span "Save" at bounding box center [783, 472] width 23 height 25
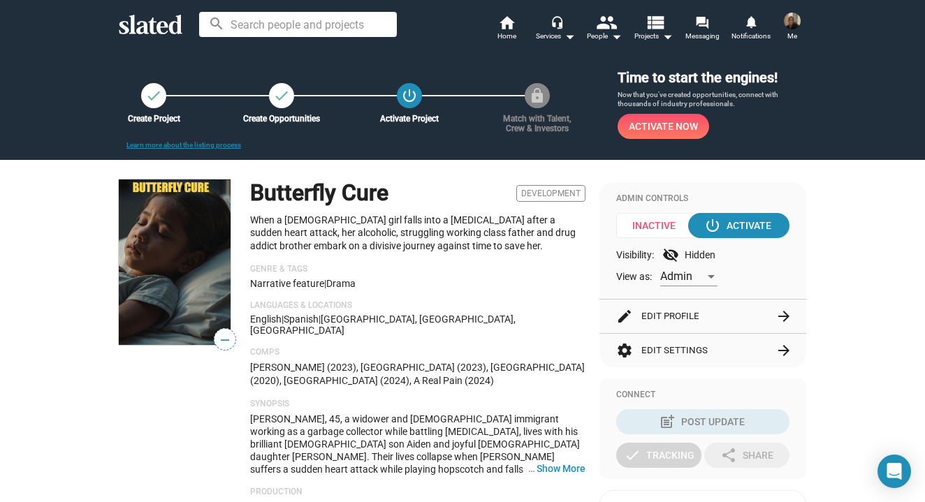
scroll to position [0, 0]
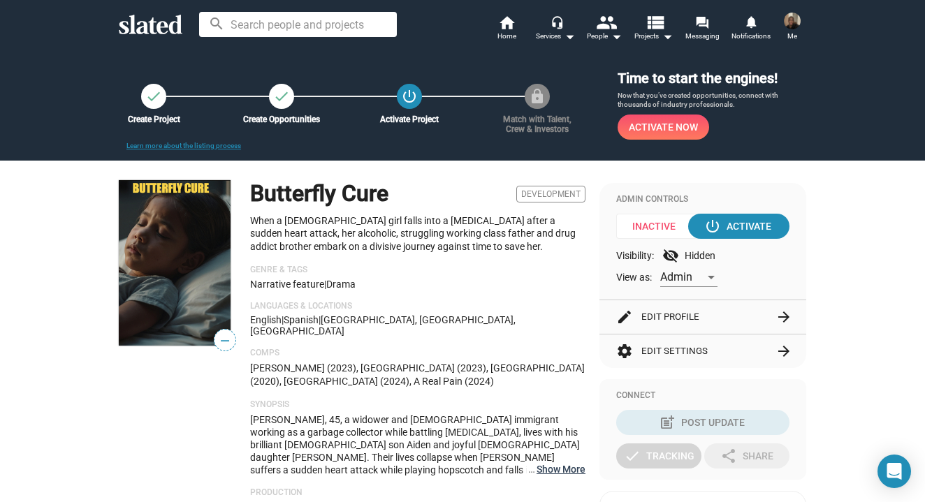
click at [565, 463] on button "… Show More" at bounding box center [560, 469] width 49 height 13
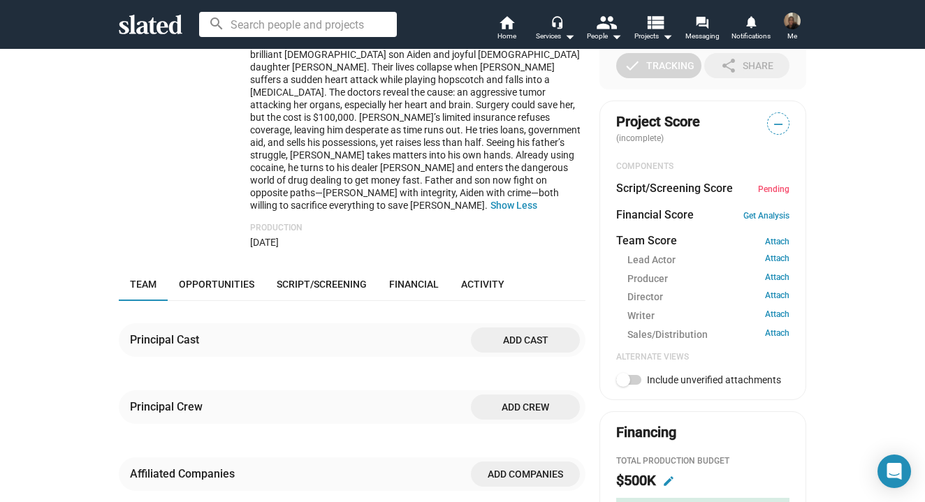
scroll to position [459, 0]
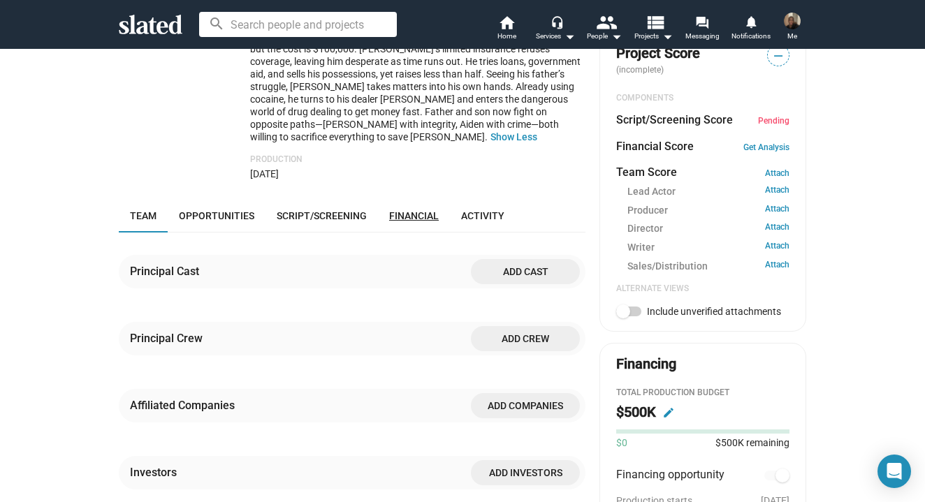
click at [413, 210] on span "Financial" at bounding box center [414, 215] width 50 height 11
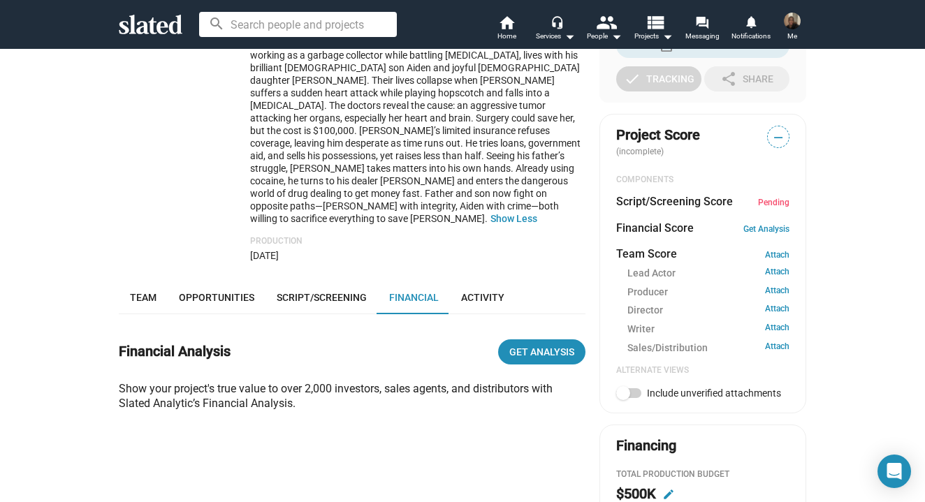
scroll to position [376, 0]
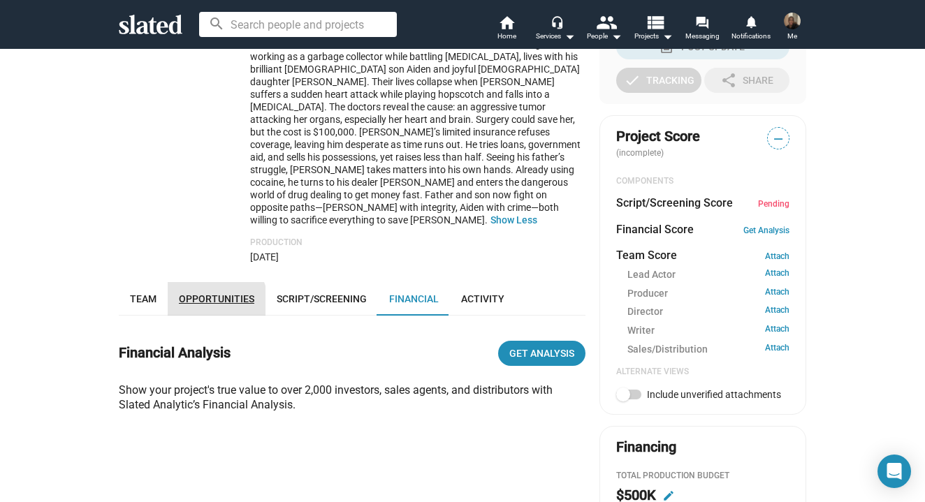
click at [199, 282] on link "Opportunities" at bounding box center [217, 299] width 98 height 34
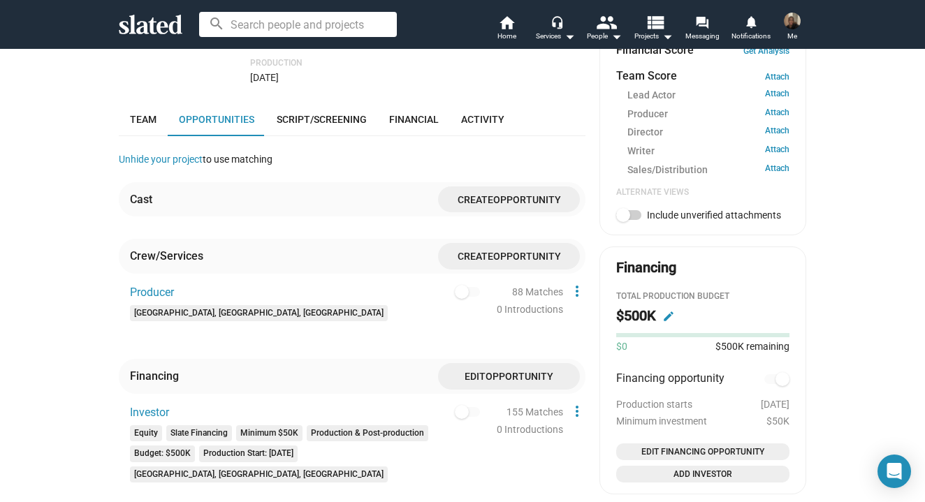
scroll to position [554, 0]
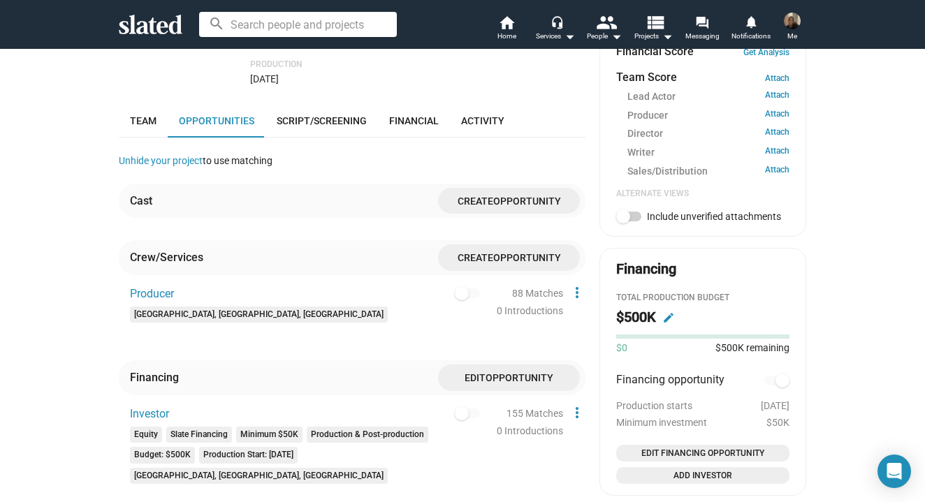
click at [456, 188] on span "Create Opportunity" at bounding box center [508, 201] width 119 height 26
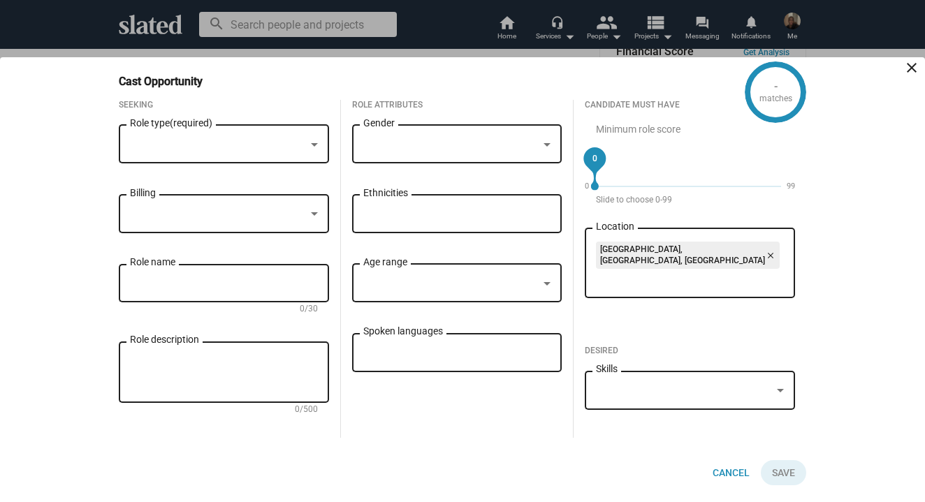
click at [306, 146] on div at bounding box center [224, 144] width 188 height 13
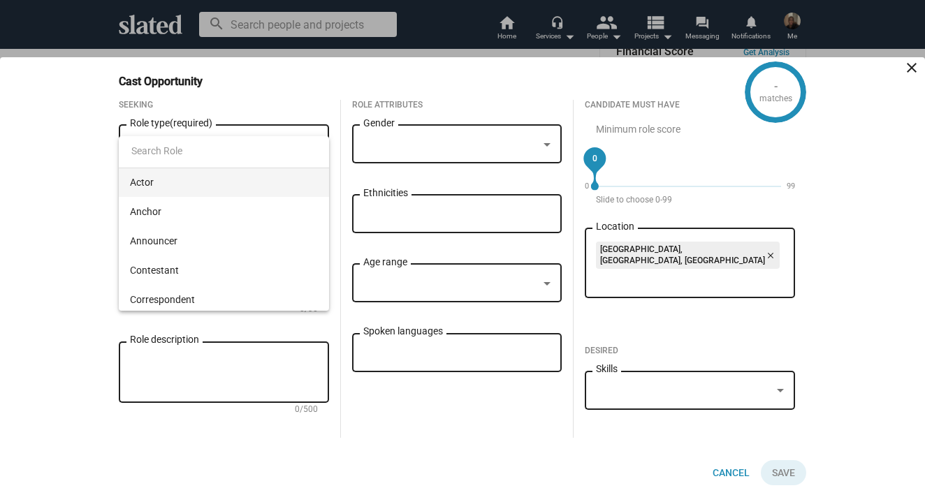
click at [335, 140] on div at bounding box center [462, 251] width 925 height 502
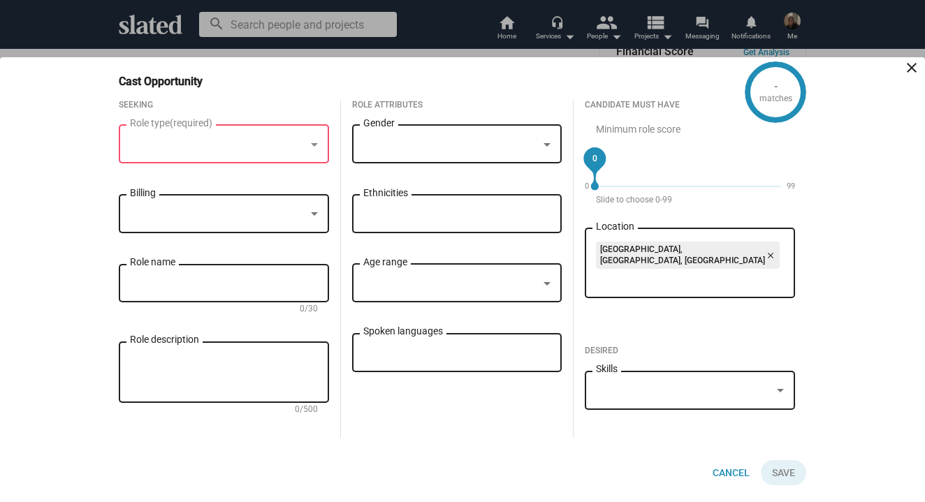
click at [909, 76] on mat-icon "close" at bounding box center [911, 67] width 17 height 17
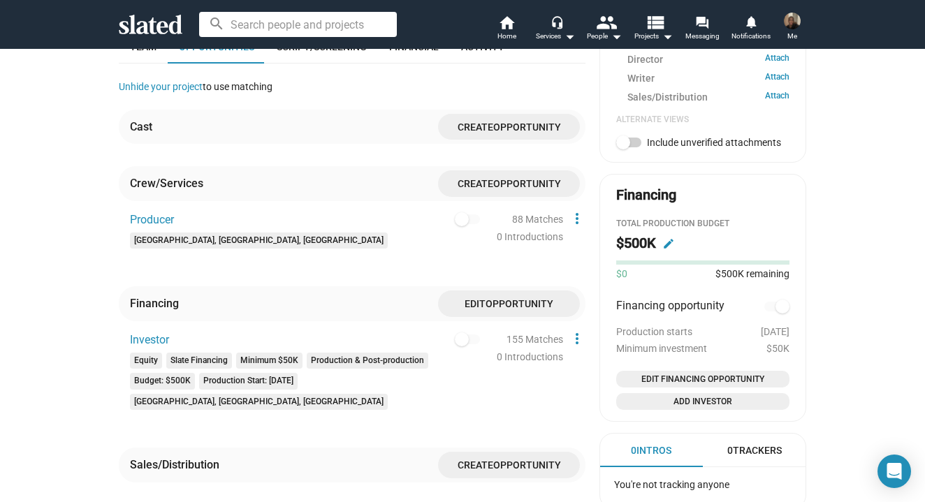
scroll to position [703, 0]
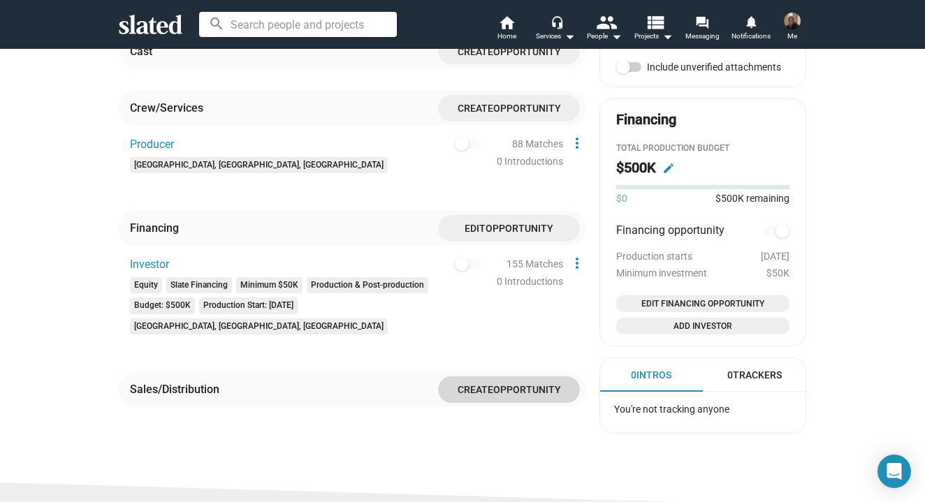
click at [553, 376] on span "Create Opportunity" at bounding box center [508, 389] width 119 height 26
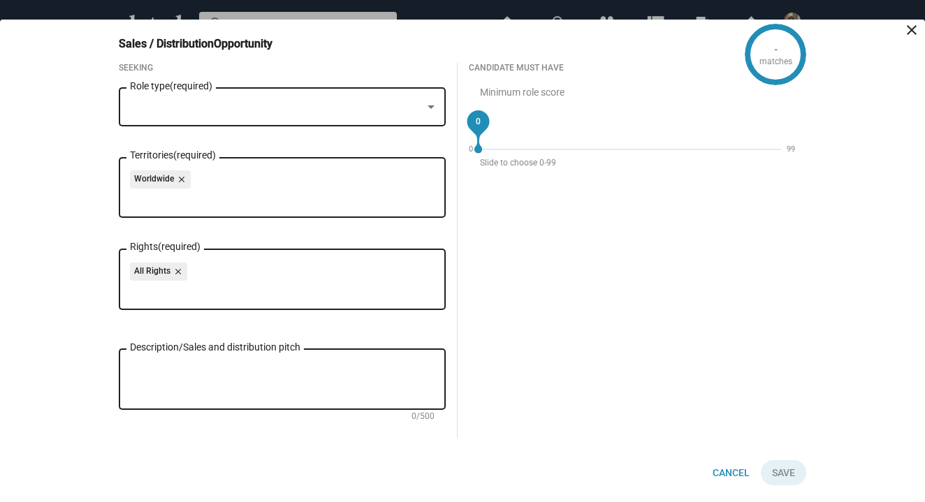
click at [908, 28] on mat-icon "close" at bounding box center [911, 30] width 17 height 17
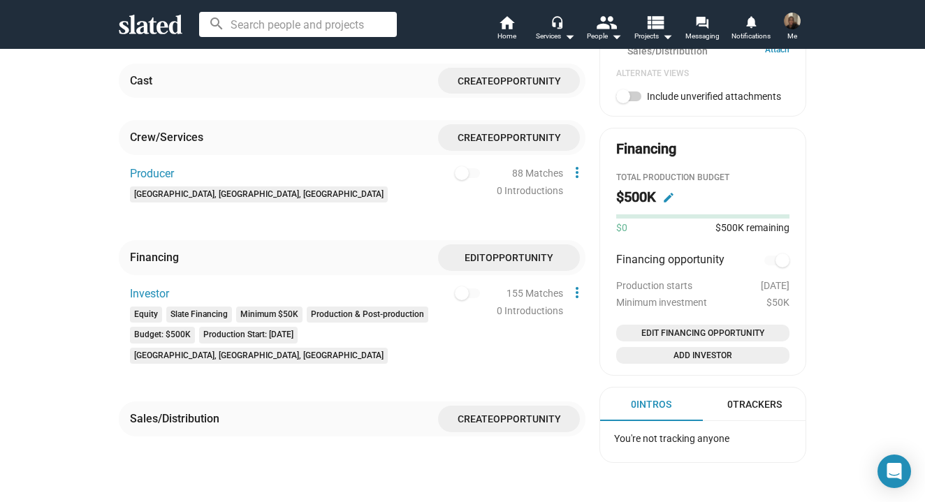
scroll to position [659, 0]
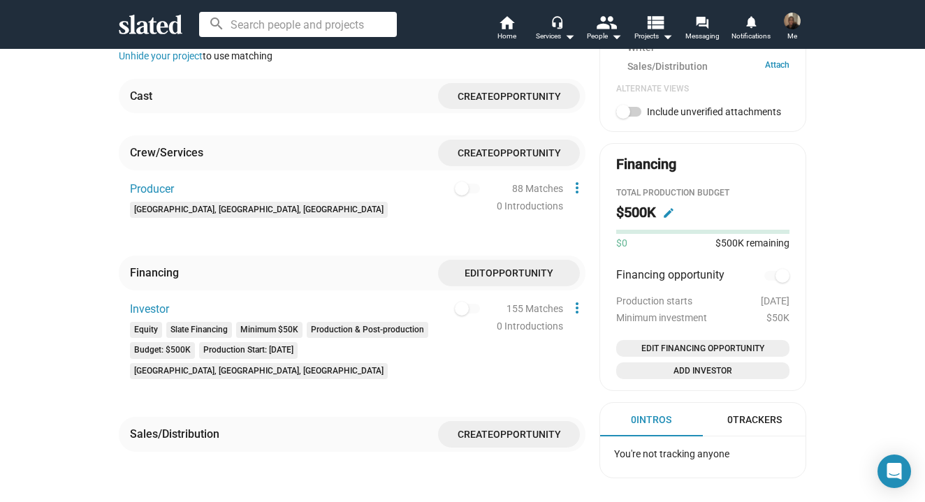
click at [740, 342] on span "Edit Financing Opportunity" at bounding box center [703, 349] width 162 height 14
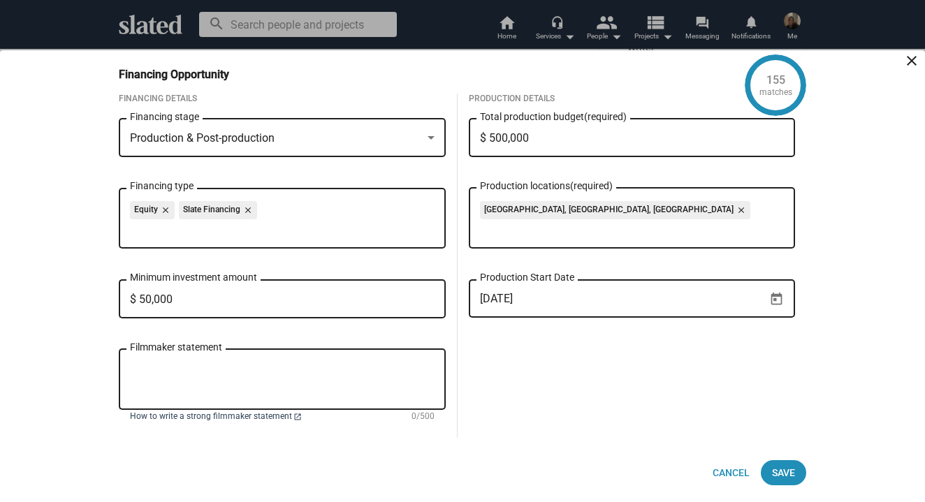
click at [256, 416] on span "How to write a strong filmmaker statement" at bounding box center [211, 416] width 162 height 11
click at [249, 365] on textarea "Filmmaker statement" at bounding box center [282, 380] width 305 height 38
paste textarea "Butterfly Cure is in development, and I'm in the early stages of putting a team…"
type textarea "Butterfly Cure is in development, and I'm in the early stages of putting a team…"
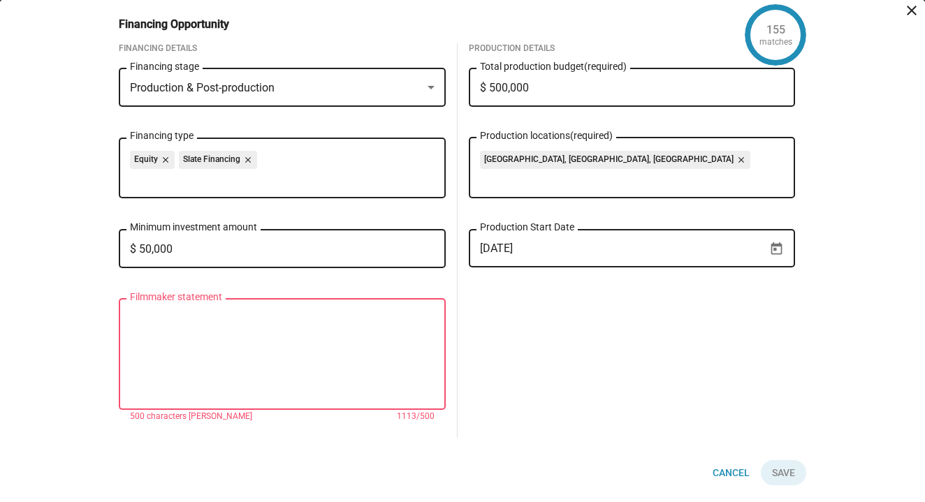
scroll to position [0, 0]
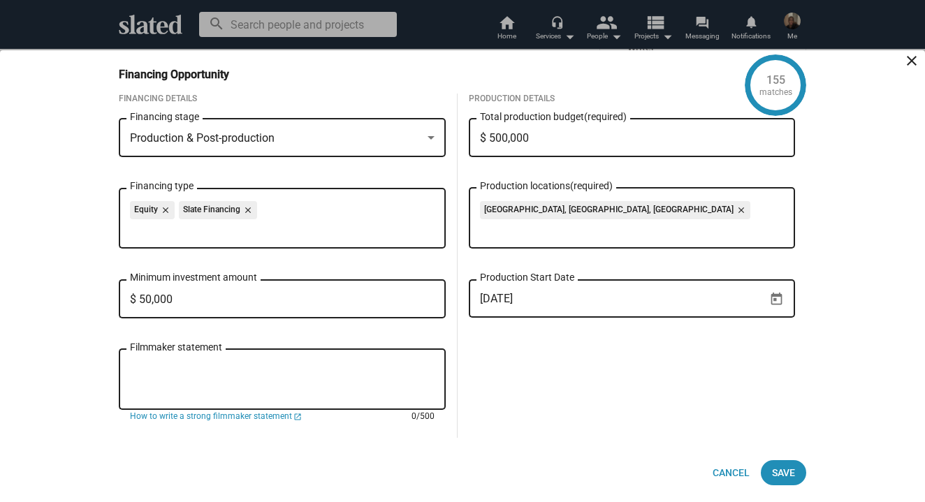
paste textarea "Butterfly Cure is in development, and I'm in the early stages of putting a team…"
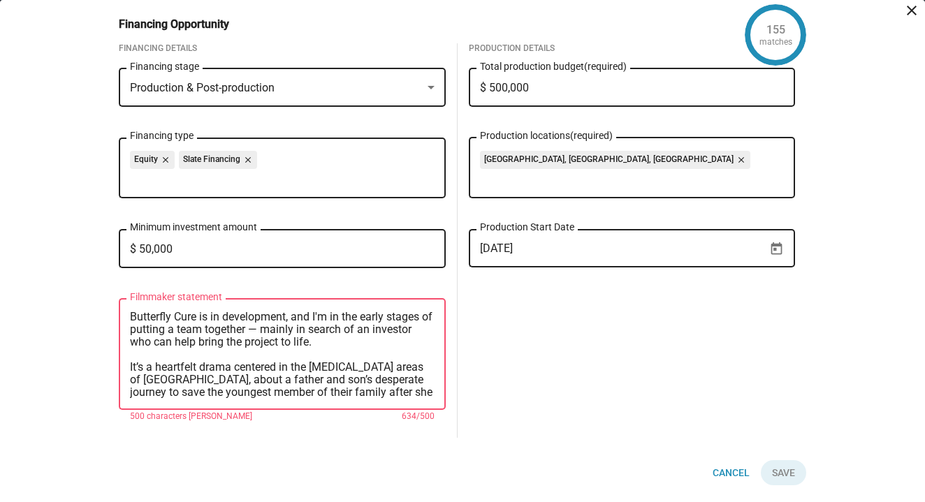
scroll to position [101, 0]
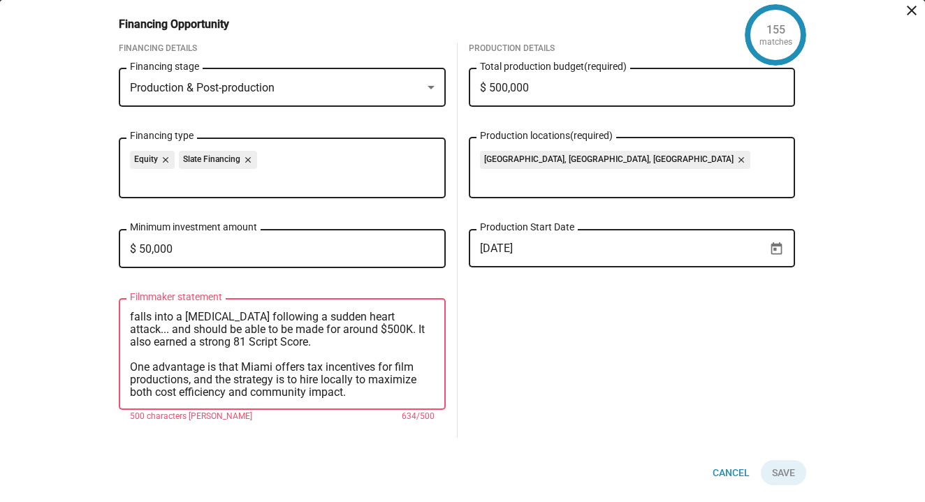
click at [129, 352] on div "Butterfly Cure is in development, and I'm in the early stages of putting a team…" at bounding box center [282, 353] width 327 height 114
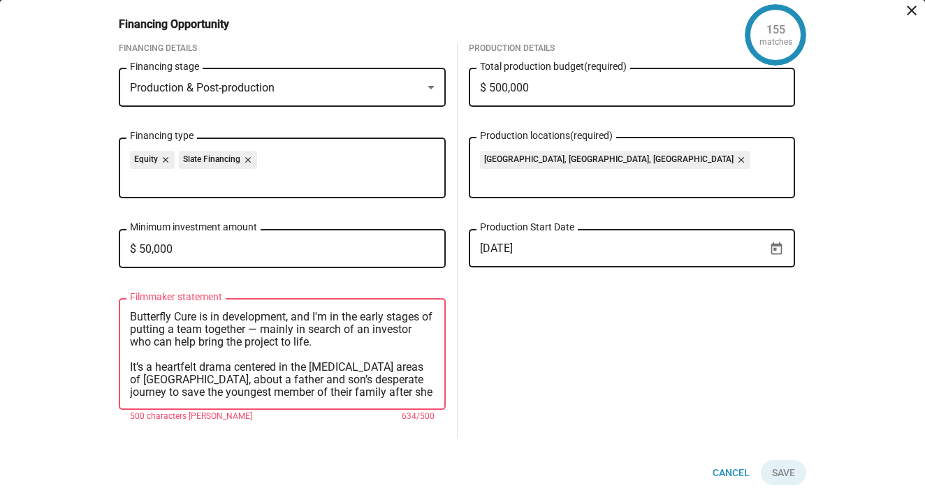
scroll to position [0, 0]
click at [328, 319] on textarea "Butterfly Cure is in development, and I'm in the early stages of putting a team…" at bounding box center [282, 355] width 305 height 88
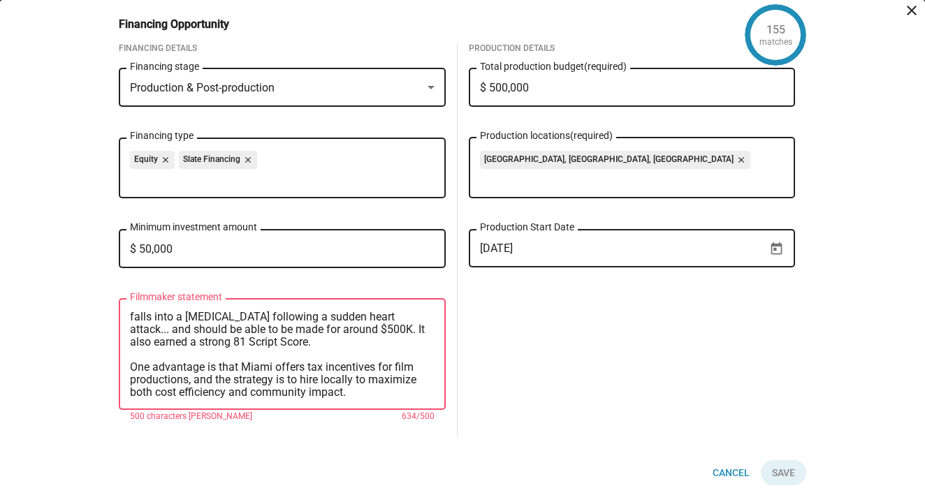
scroll to position [101, 0]
click at [131, 352] on textarea "Butterfly Cure is in development, and I'm in the early stages of putting a team…" at bounding box center [282, 355] width 305 height 88
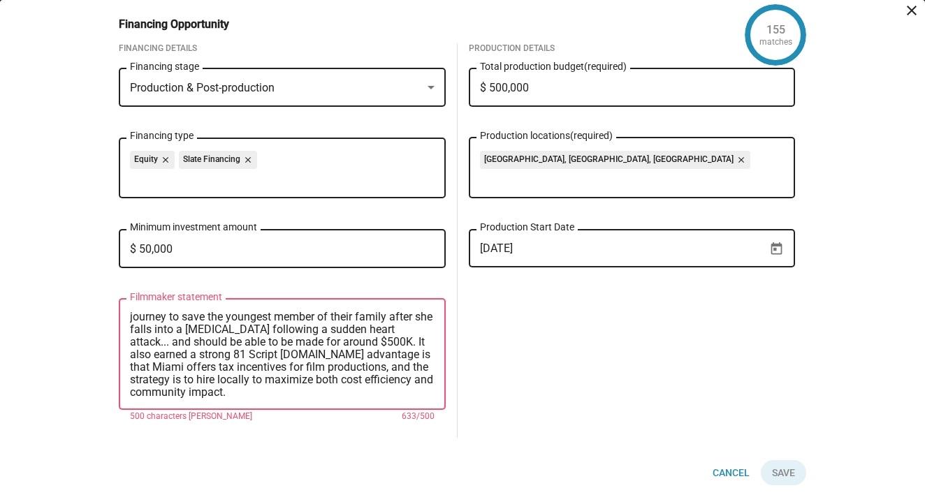
scroll to position [75, 0]
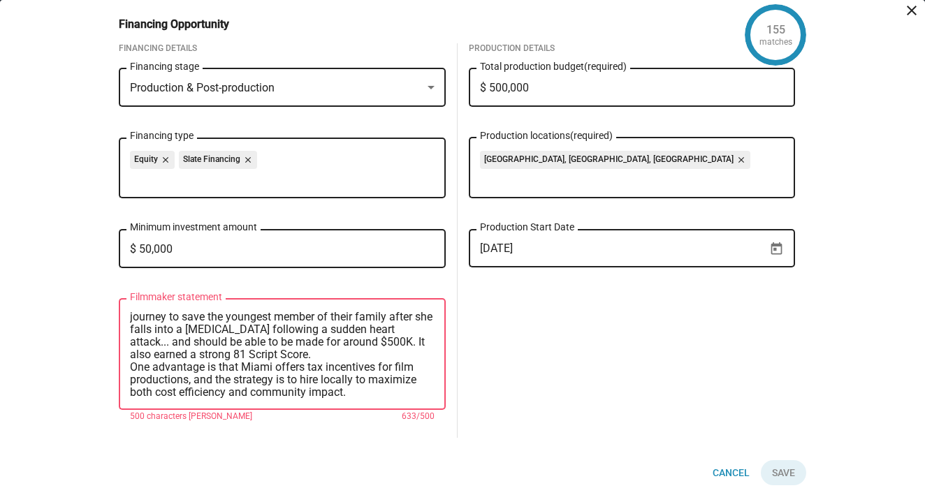
type textarea "Butterfly Cure is in development, and I'm in the early stages of putting a team…"
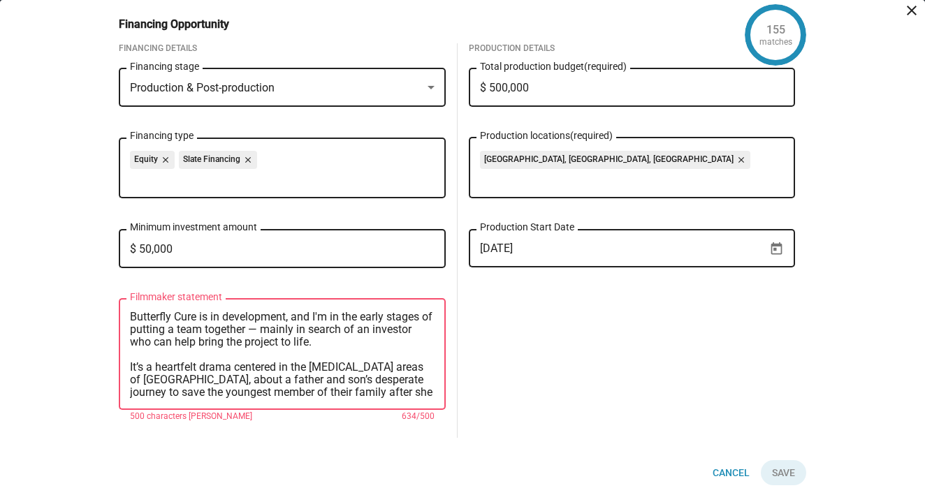
scroll to position [0, 0]
drag, startPoint x: 128, startPoint y: 314, endPoint x: 394, endPoint y: 380, distance: 274.1
click at [394, 380] on div "Butterfly Cure is in development, and I'm in the early stages of putting a team…" at bounding box center [282, 353] width 327 height 114
drag, startPoint x: 396, startPoint y: 382, endPoint x: 290, endPoint y: 277, distance: 149.6
click at [290, 277] on div "Financing Details Production & Post-production Financing stage Equity close Sla…" at bounding box center [282, 240] width 327 height 395
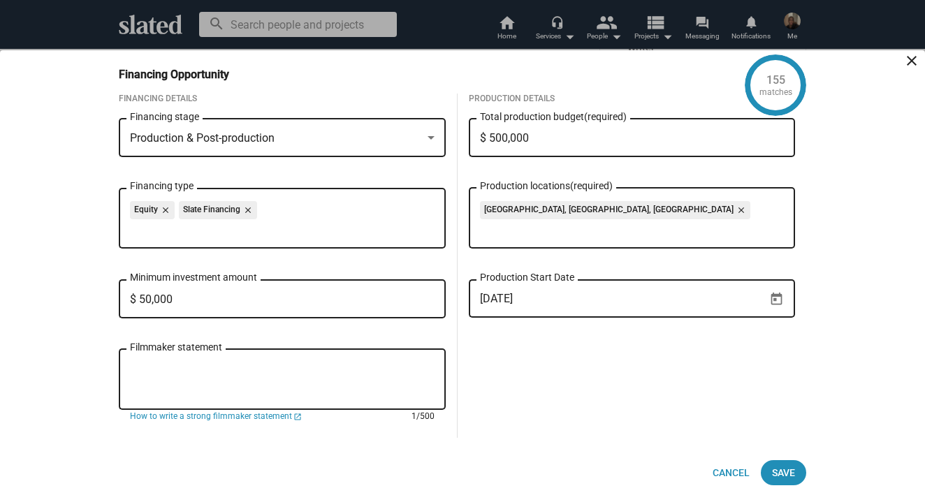
paste textarea "Butterfly Cure is in development, seeking an investor to bring this heartfelt d…"
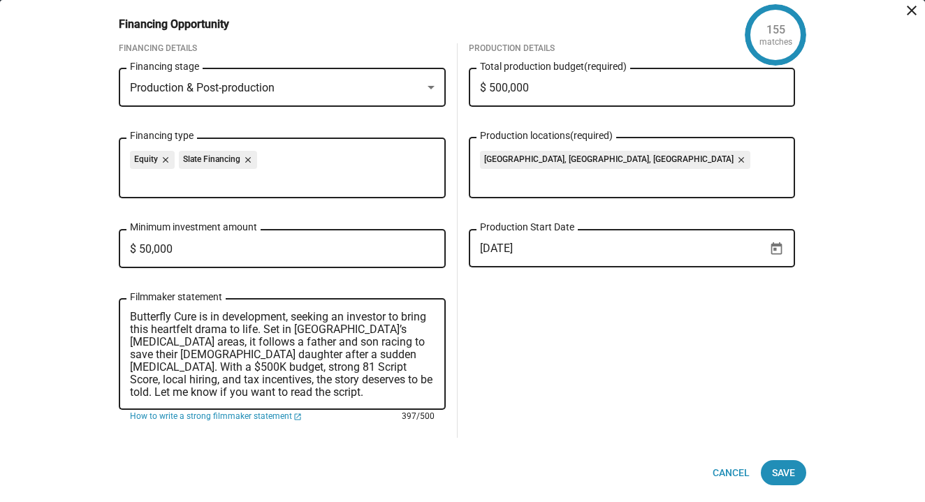
scroll to position [13, 0]
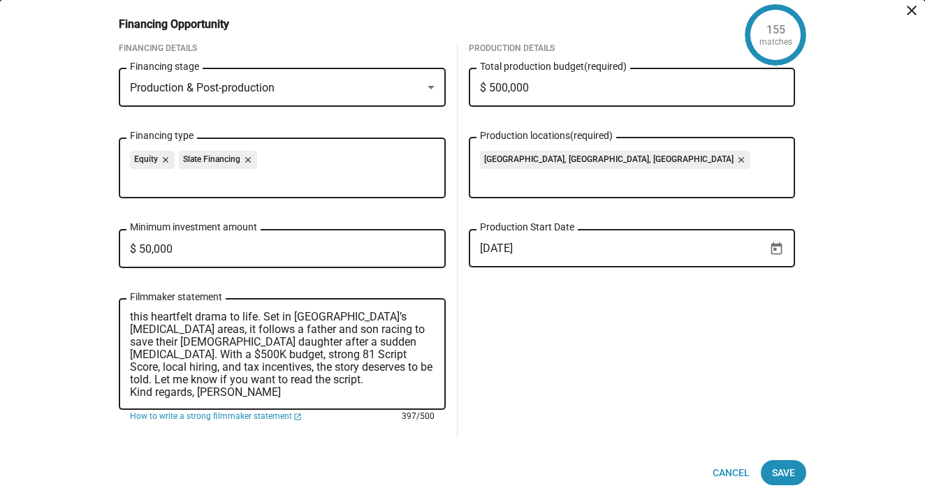
click at [198, 391] on textarea "Butterfly Cure is in development, seeking an investor to bring this heartfelt d…" at bounding box center [282, 355] width 305 height 88
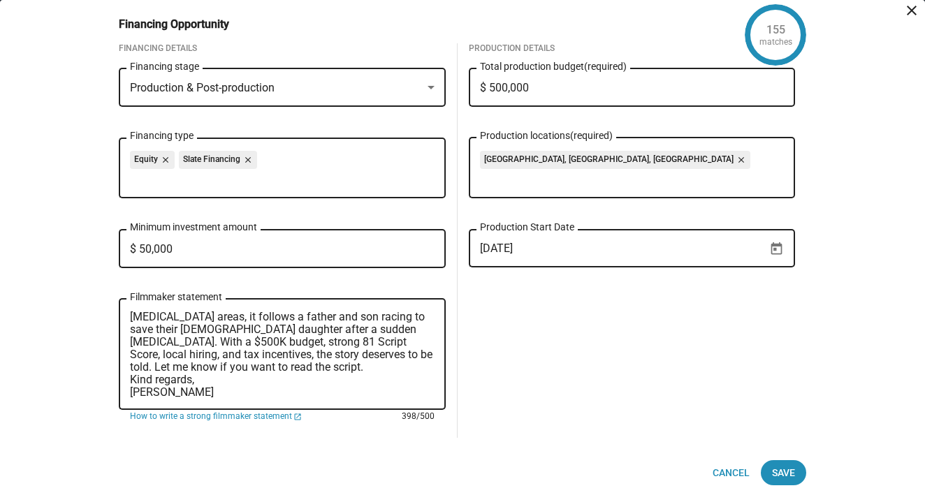
click at [132, 379] on textarea "Butterfly Cure is in development, seeking an investor to bring this heartfelt d…" at bounding box center [282, 355] width 305 height 88
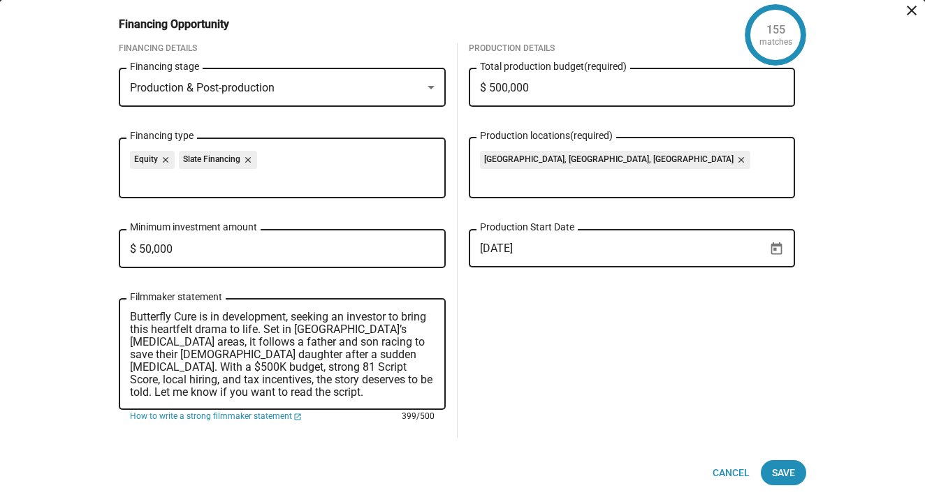
scroll to position [0, 0]
click at [264, 329] on textarea "Butterfly Cure is in development, seeking an investor to bring this heartfelt d…" at bounding box center [282, 355] width 305 height 88
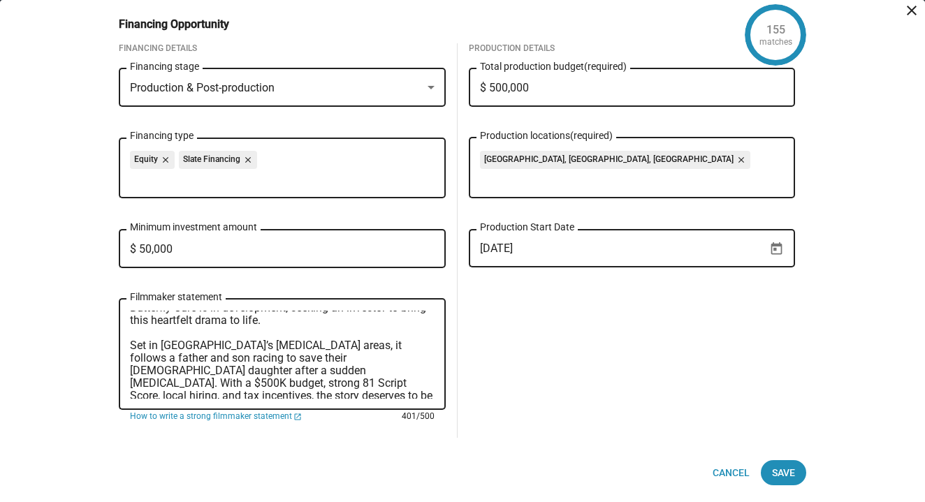
scroll to position [8, 0]
click at [346, 385] on textarea "Butterfly Cure is in development, seeking an investor to bring this heartfelt d…" at bounding box center [282, 355] width 305 height 88
click at [349, 386] on textarea "Butterfly Cure is in development, seeking an investor to bring this heartfelt d…" at bounding box center [282, 355] width 305 height 88
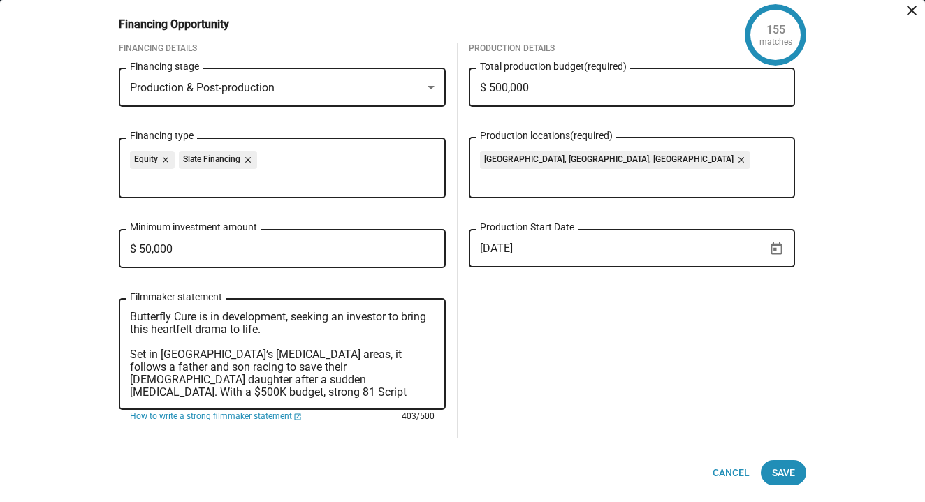
scroll to position [0, 0]
click at [152, 330] on textarea "Butterfly Cure is in development, seeking an investor to bring this heartfelt d…" at bounding box center [282, 355] width 305 height 88
drag, startPoint x: 216, startPoint y: 331, endPoint x: 150, endPoint y: 332, distance: 65.7
click at [150, 332] on textarea "Butterfly Cure is in development, seeking an investor to bring this micro-budge…" at bounding box center [282, 355] width 305 height 88
drag, startPoint x: 159, startPoint y: 368, endPoint x: 128, endPoint y: 369, distance: 31.4
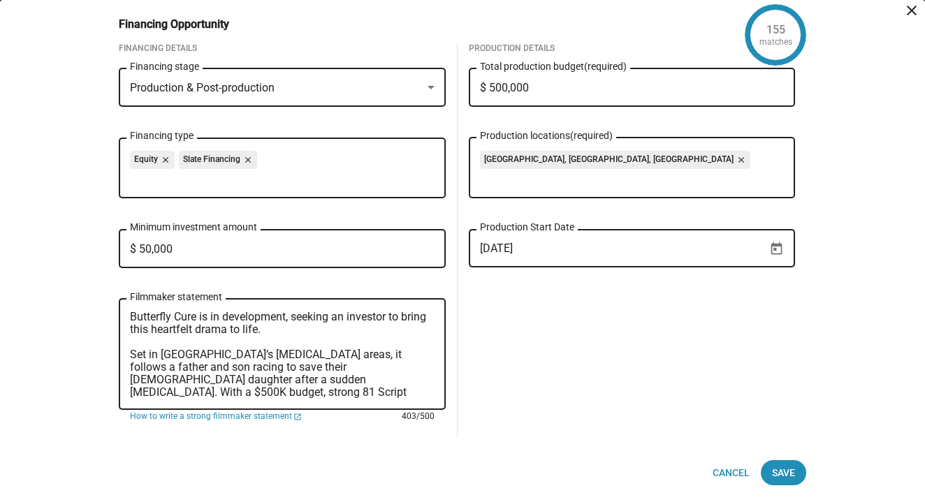
click at [128, 369] on div "Butterfly Cure is in development, seeking an investor to bring this heartfelt d…" at bounding box center [282, 353] width 327 height 114
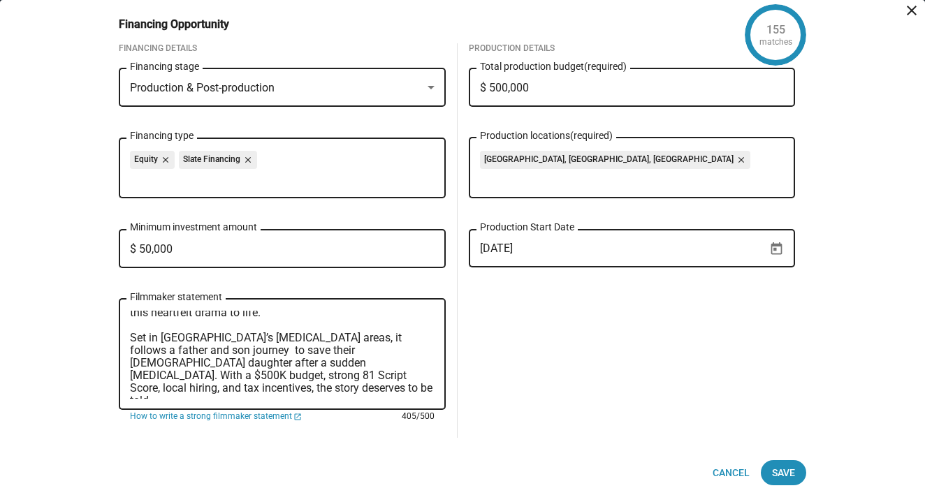
scroll to position [17, 0]
click at [235, 350] on textarea "Butterfly Cure is in development, seeking an investor to bring this heartfelt d…" at bounding box center [282, 355] width 305 height 88
click at [409, 352] on textarea "Butterfly Cure is in development, seeking an investor to bring this heartfelt d…" at bounding box center [282, 355] width 305 height 88
click at [351, 362] on textarea "Butterfly Cure is in development, seeking an investor to bring this heartfelt d…" at bounding box center [282, 355] width 305 height 88
drag, startPoint x: 166, startPoint y: 374, endPoint x: 198, endPoint y: 376, distance: 32.2
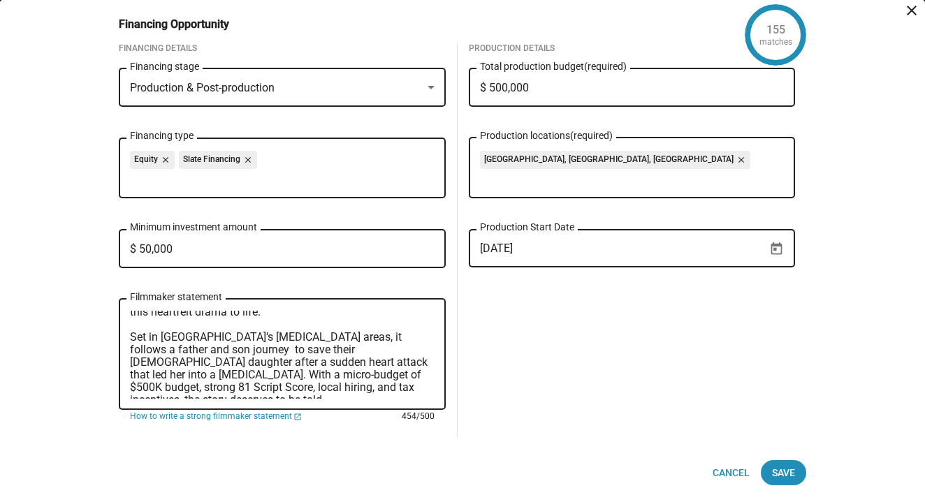
click at [198, 376] on textarea "Butterfly Cure is in development, seeking an investor to bring this heartfelt d…" at bounding box center [282, 355] width 305 height 88
click at [336, 376] on textarea "Butterfly Cure is in development, seeking an investor to bring this heartfelt d…" at bounding box center [282, 355] width 305 height 88
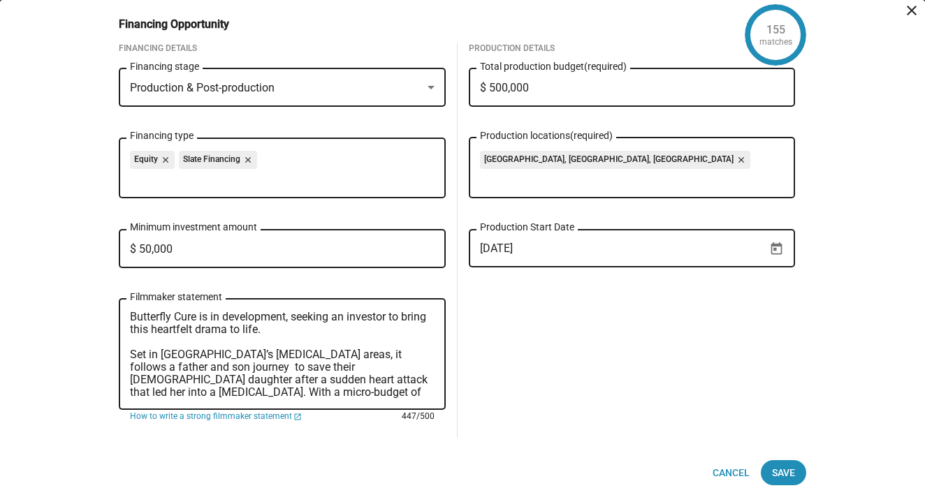
scroll to position [0, 0]
type textarea "Butterfly Cure is in development, seeking an investor to bring this heartfelt d…"
click at [149, 251] on input "$ 50,000" at bounding box center [282, 249] width 305 height 13
type input "$ 100,000"
click at [784, 467] on span "Save" at bounding box center [783, 472] width 23 height 25
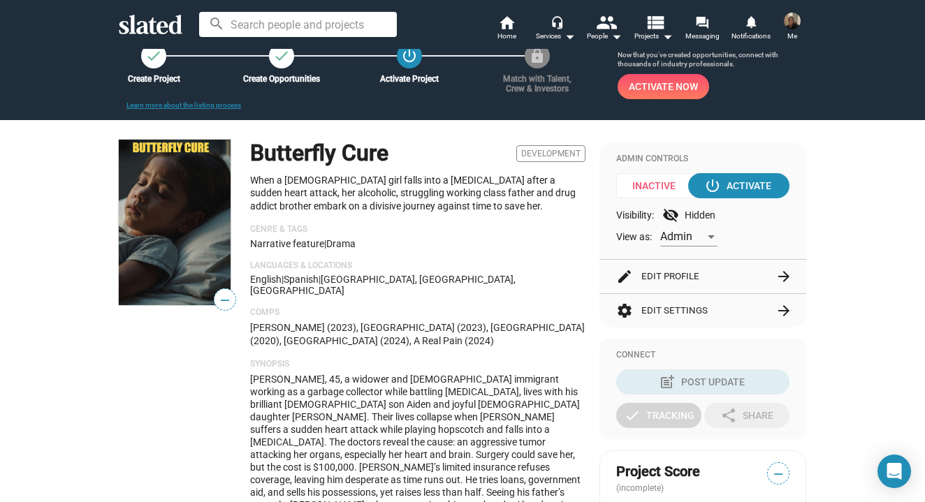
scroll to position [38, 0]
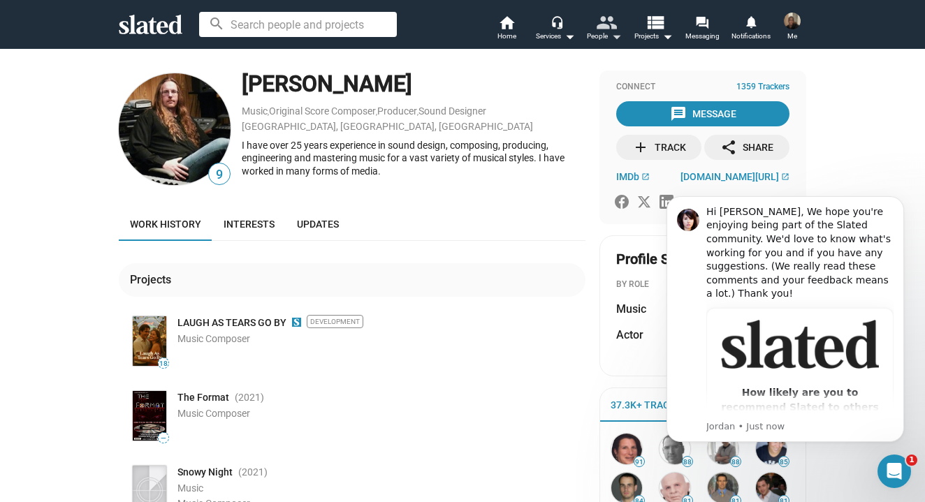
click at [601, 27] on mat-icon "people" at bounding box center [606, 22] width 20 height 20
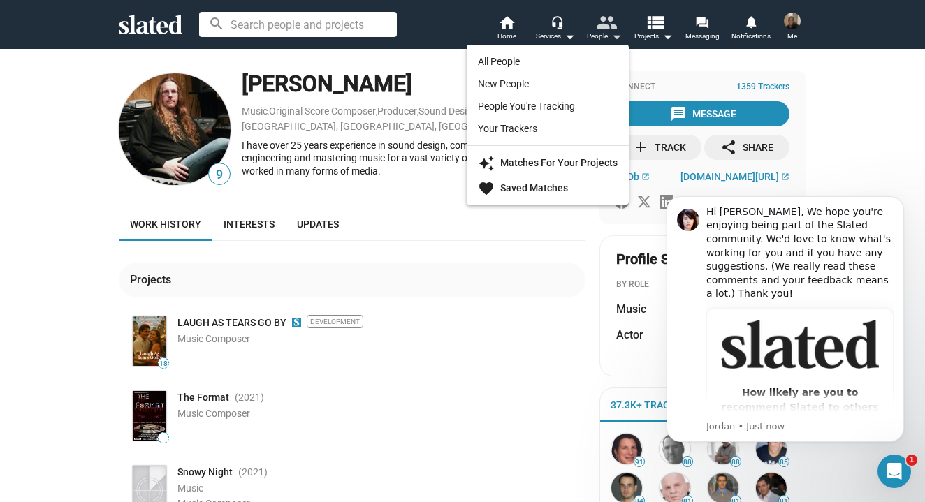
click at [601, 27] on div at bounding box center [462, 251] width 925 height 502
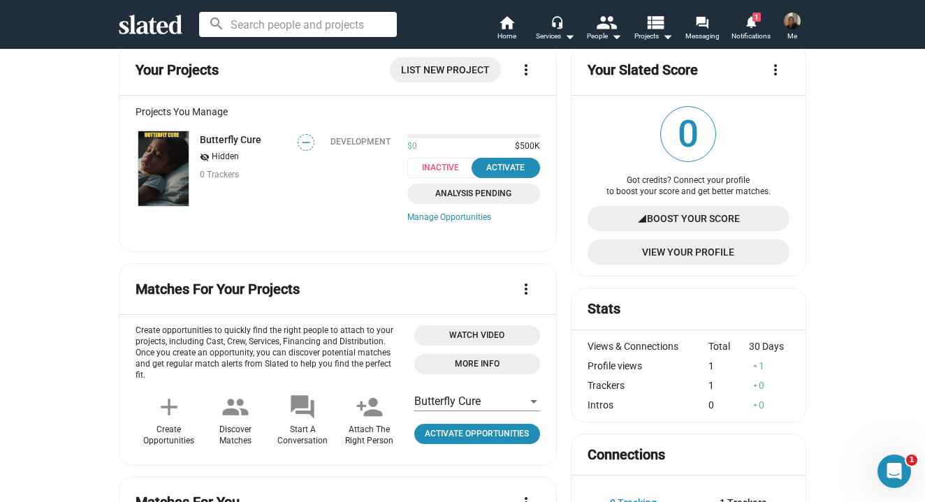
click at [172, 179] on img at bounding box center [163, 168] width 50 height 75
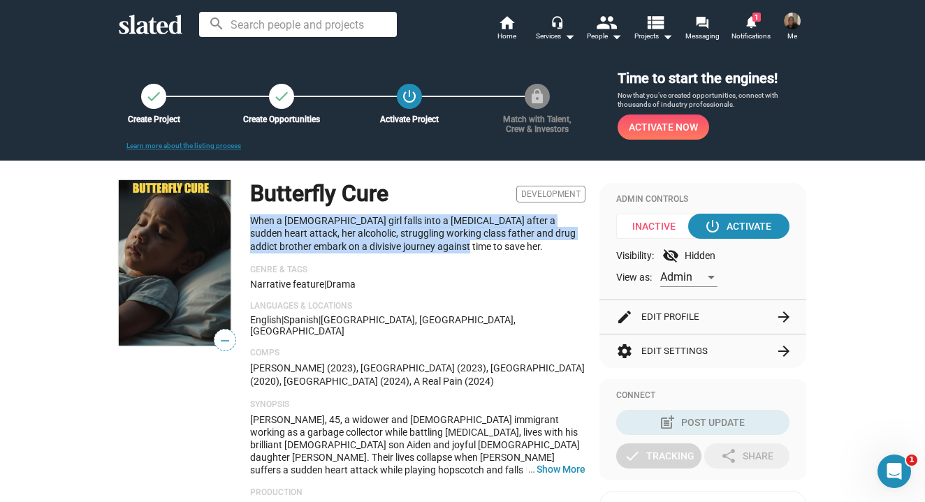
drag, startPoint x: 247, startPoint y: 217, endPoint x: 470, endPoint y: 255, distance: 226.0
click at [470, 255] on div "— Butterfly Cure Development When a 6-year-old girl falls into a coma after a s…" at bounding box center [352, 346] width 467 height 332
copy p "When a 6-year-old girl falls into a coma after a sudden heart attack, her alcoh…"
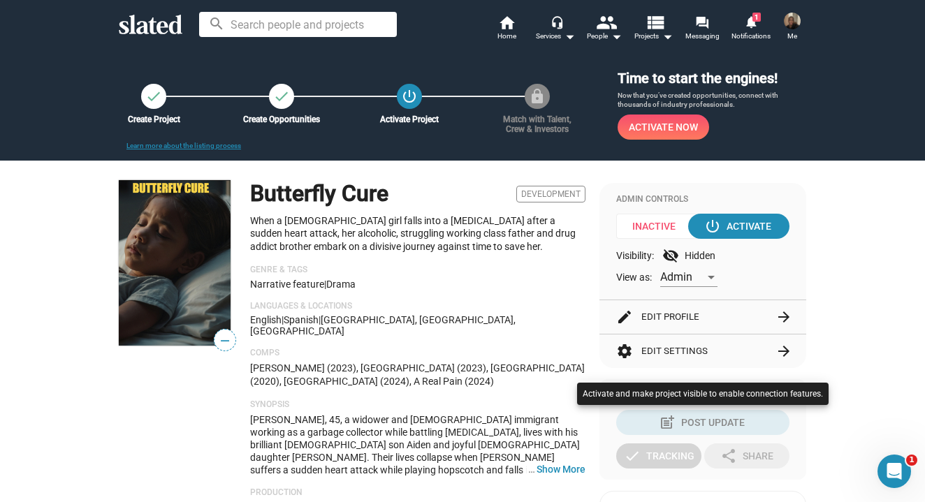
click at [431, 317] on div at bounding box center [462, 251] width 925 height 502
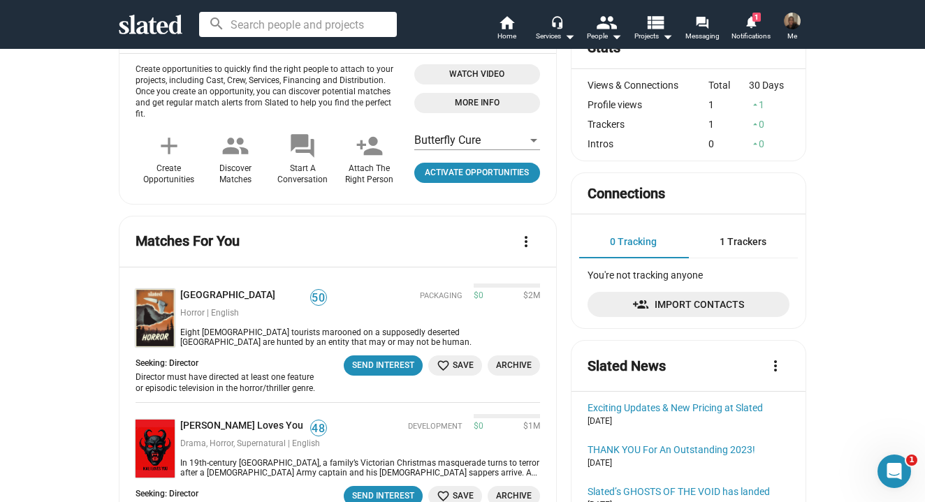
scroll to position [404, 0]
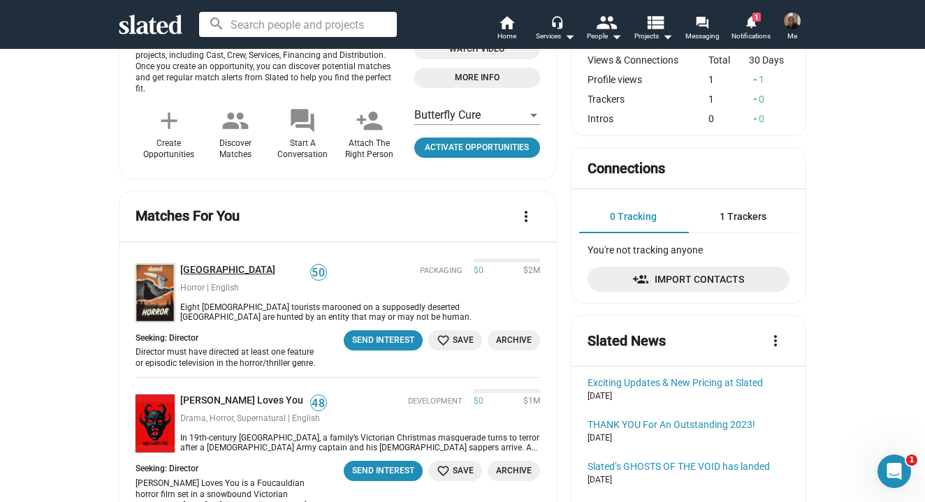
click at [217, 264] on link "[GEOGRAPHIC_DATA]" at bounding box center [230, 270] width 101 height 13
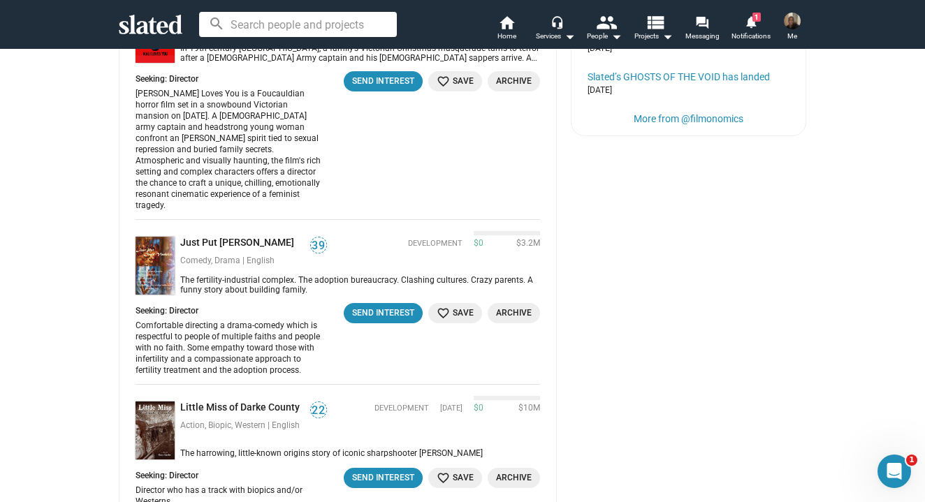
scroll to position [863, 0]
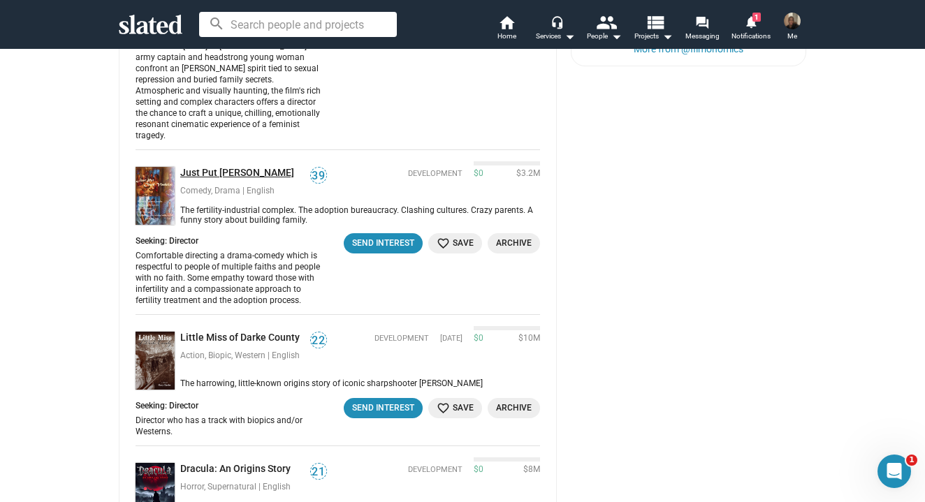
click at [235, 167] on link "Just Put Chuck Vindaloo" at bounding box center [239, 173] width 119 height 13
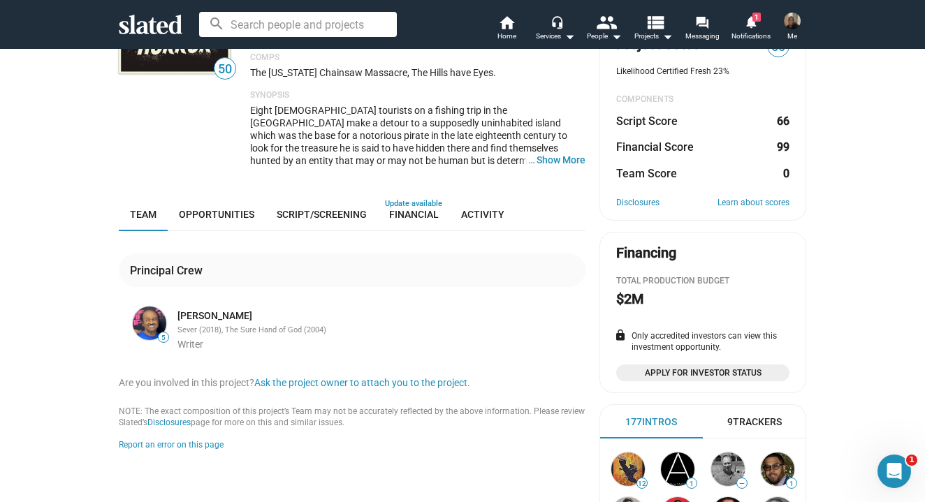
scroll to position [147, 0]
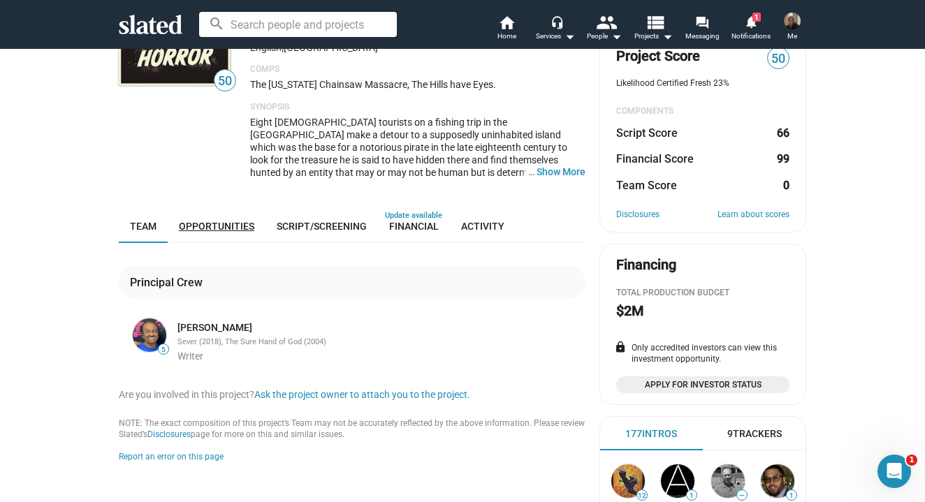
click at [221, 222] on span "Opportunities" at bounding box center [216, 226] width 75 height 11
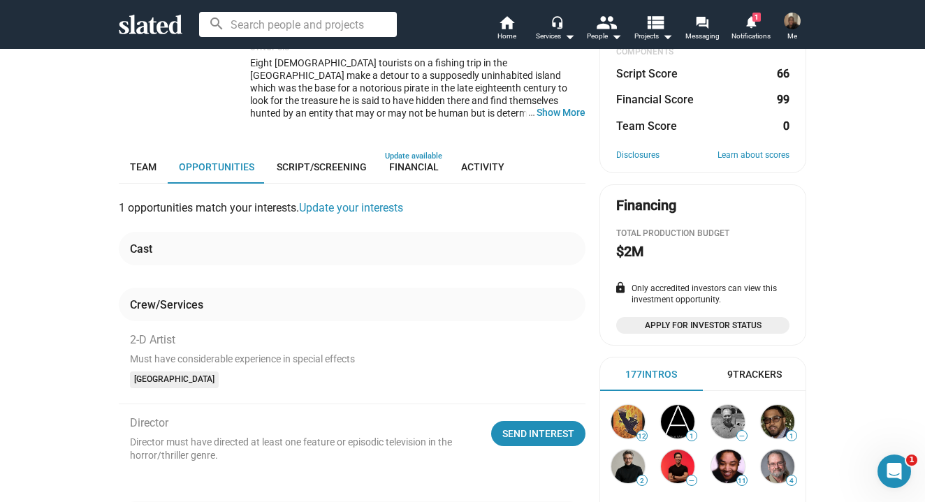
scroll to position [202, 0]
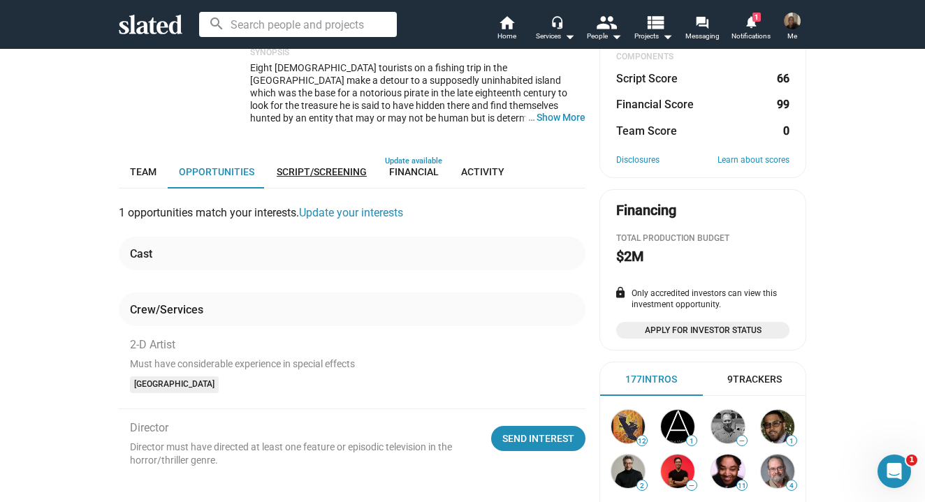
click at [326, 166] on span "Script/Screening" at bounding box center [322, 171] width 90 height 11
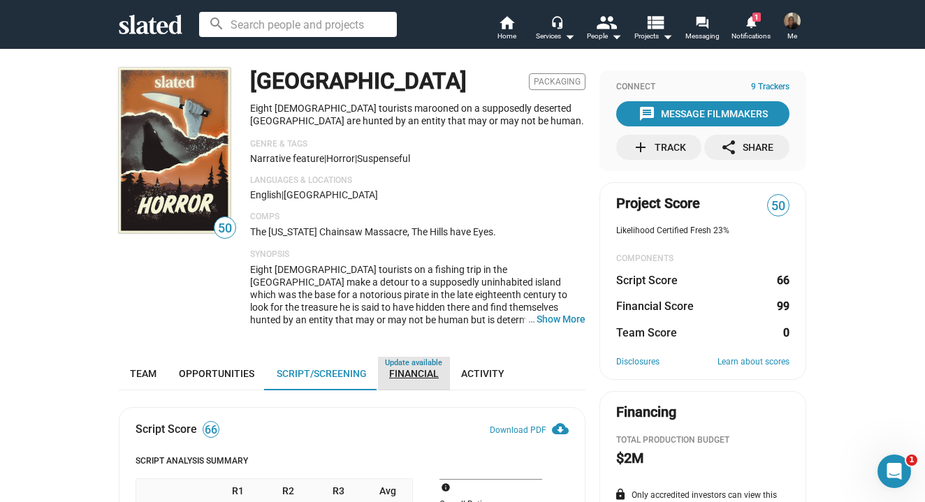
click at [404, 368] on span "Financial" at bounding box center [414, 373] width 50 height 11
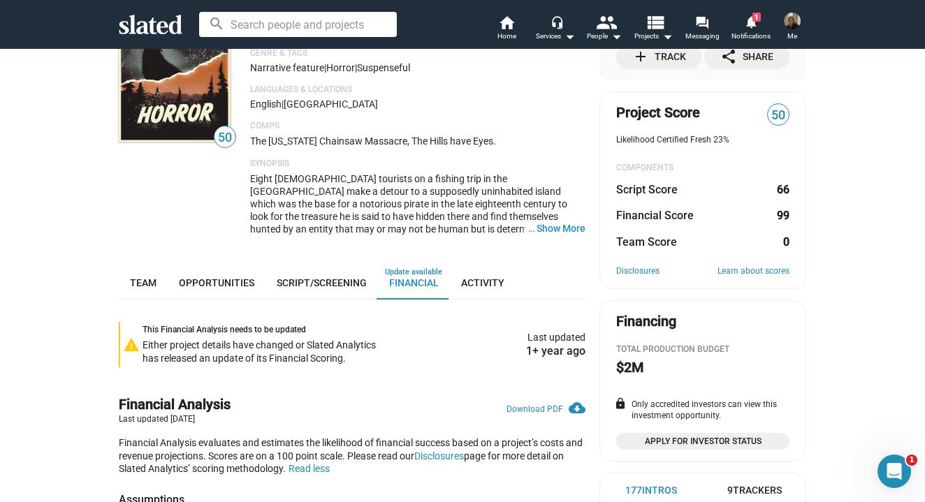
scroll to position [89, 0]
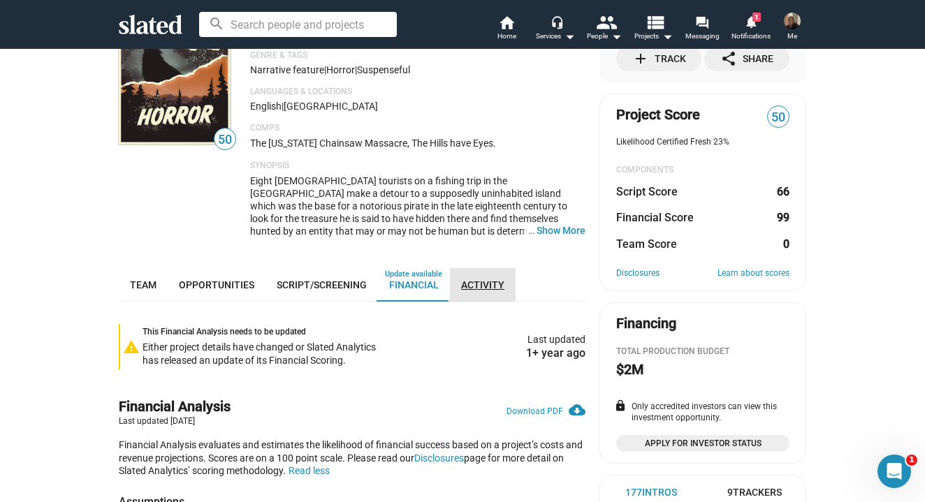
click at [478, 268] on link "Activity" at bounding box center [483, 285] width 66 height 34
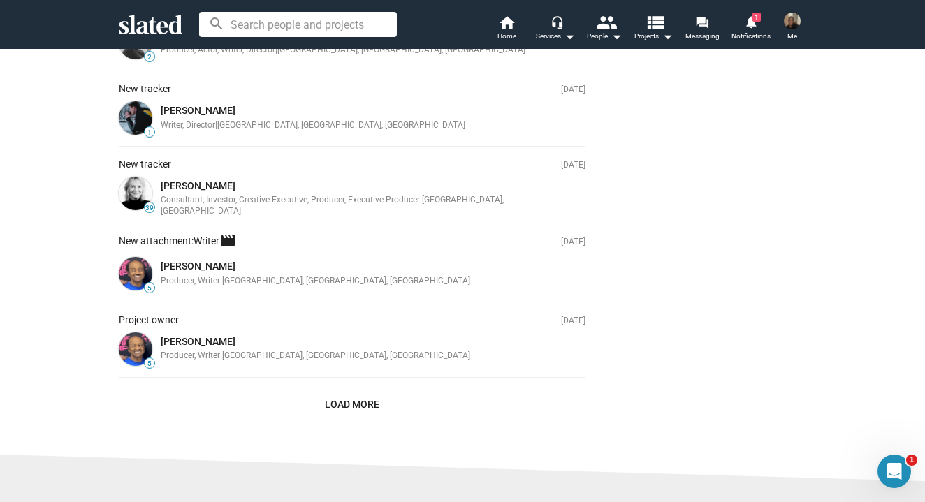
scroll to position [776, 0]
click at [756, 20] on span "1" at bounding box center [756, 17] width 8 height 9
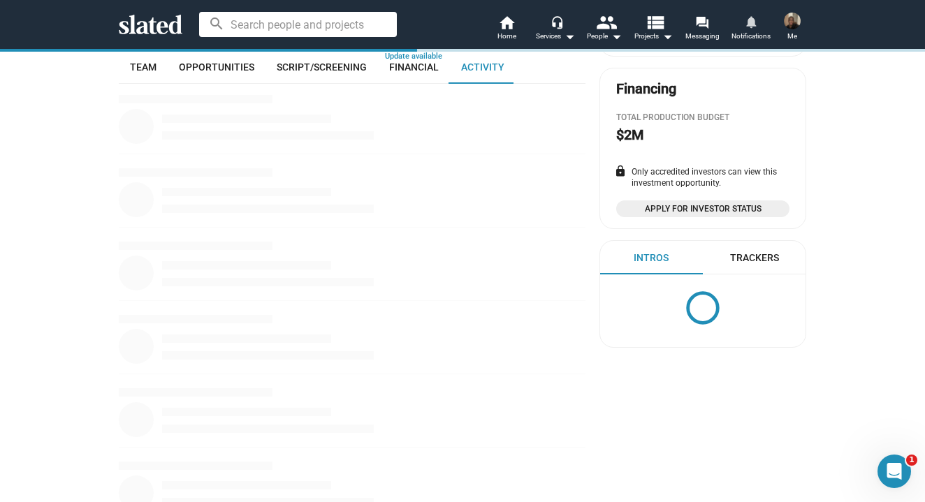
scroll to position [305, 0]
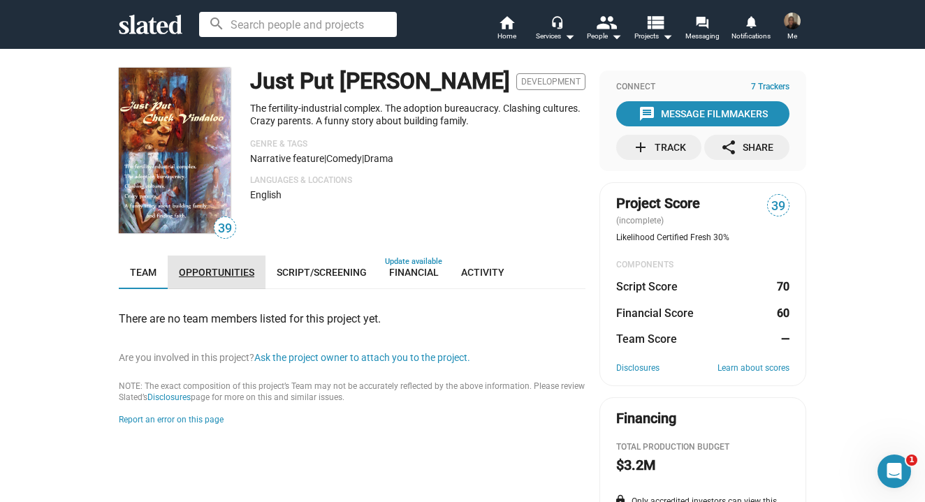
click at [231, 265] on link "Opportunities" at bounding box center [217, 273] width 98 height 34
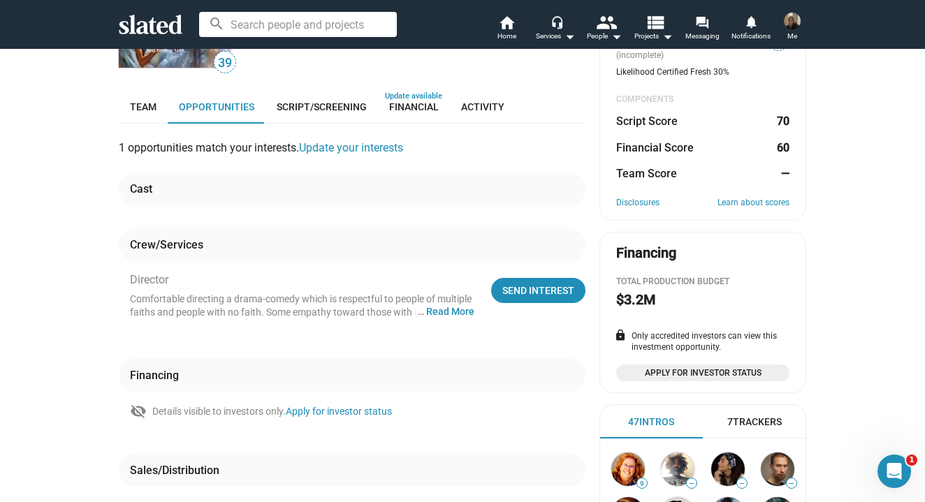
scroll to position [153, 0]
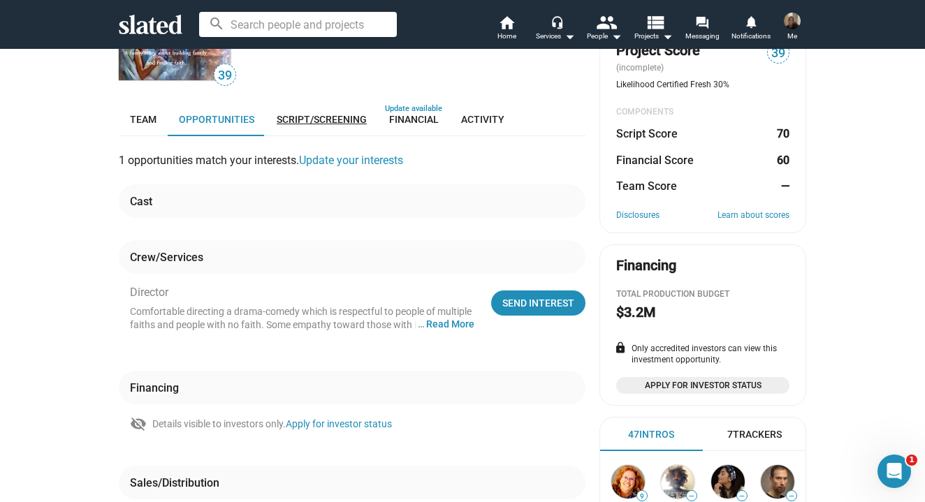
click at [308, 131] on link "Script/Screening" at bounding box center [321, 120] width 112 height 34
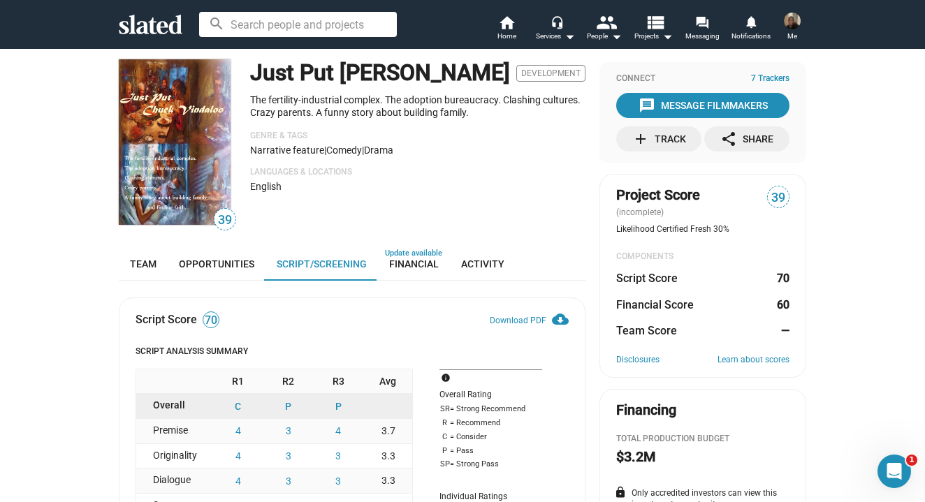
scroll to position [2, 0]
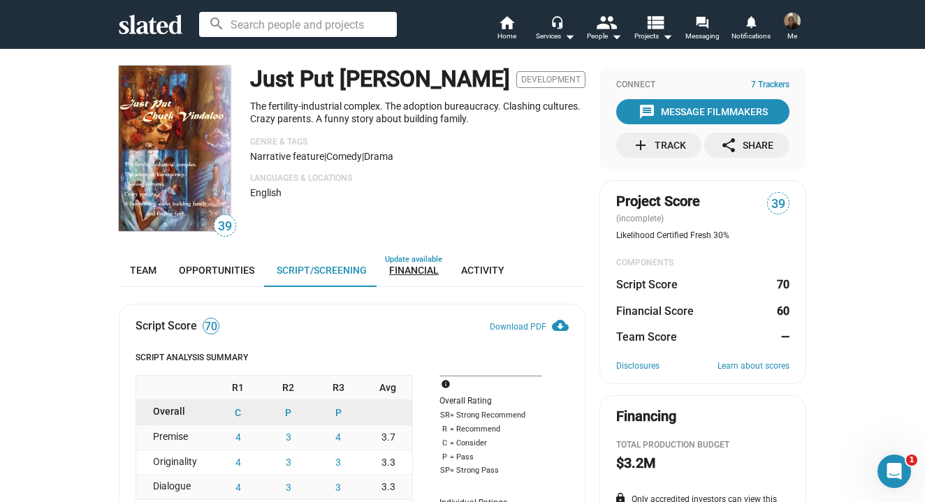
click at [395, 268] on span "Financial" at bounding box center [414, 270] width 50 height 11
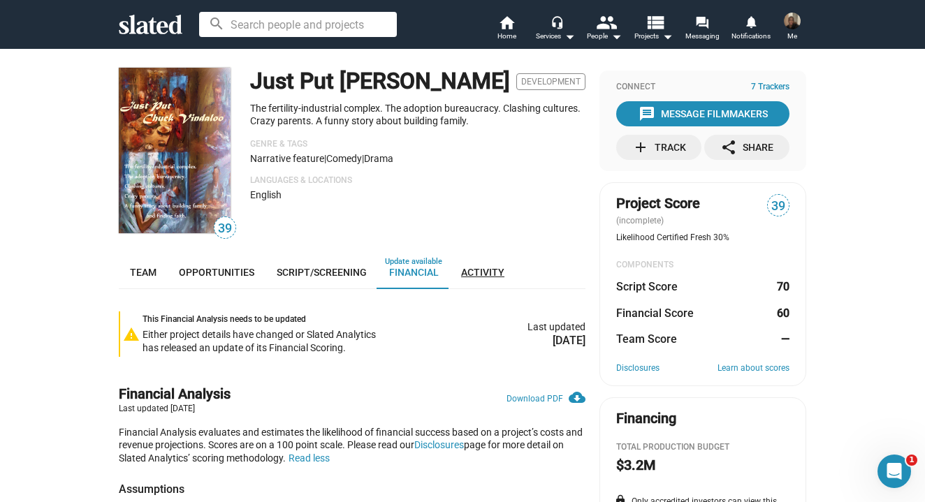
click at [461, 273] on span "Activity" at bounding box center [482, 272] width 43 height 11
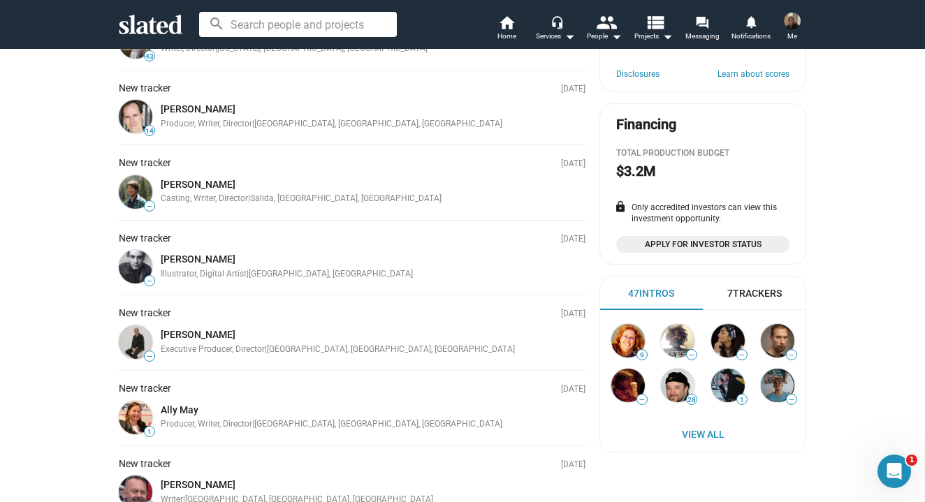
scroll to position [300, 0]
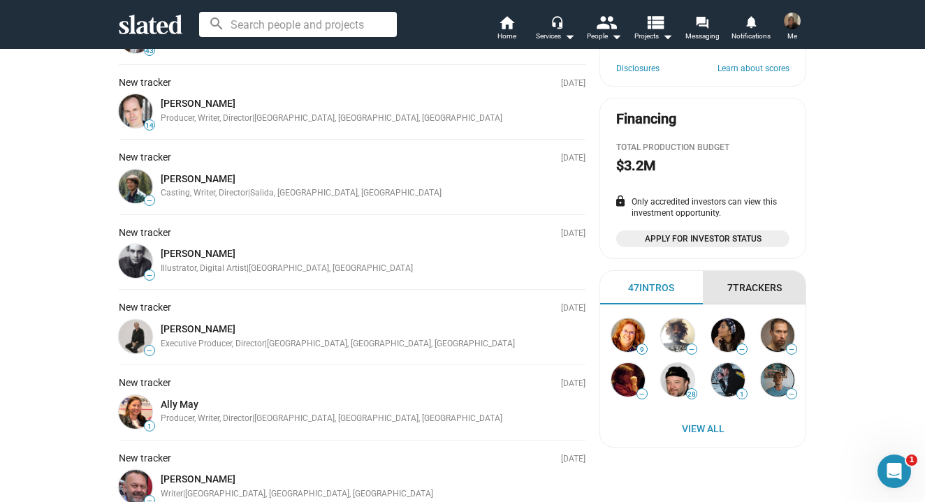
click at [728, 281] on div "7 Trackers" at bounding box center [754, 287] width 54 height 13
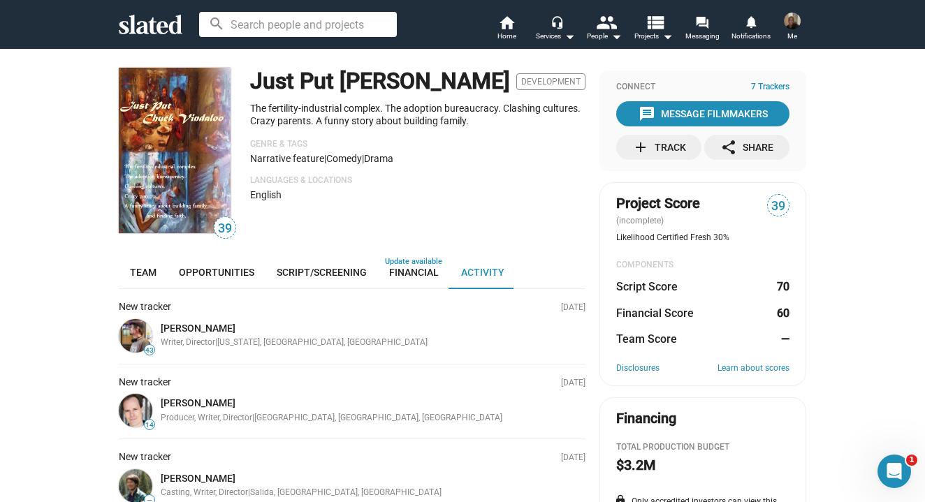
scroll to position [0, 0]
